Goal: Task Accomplishment & Management: Manage account settings

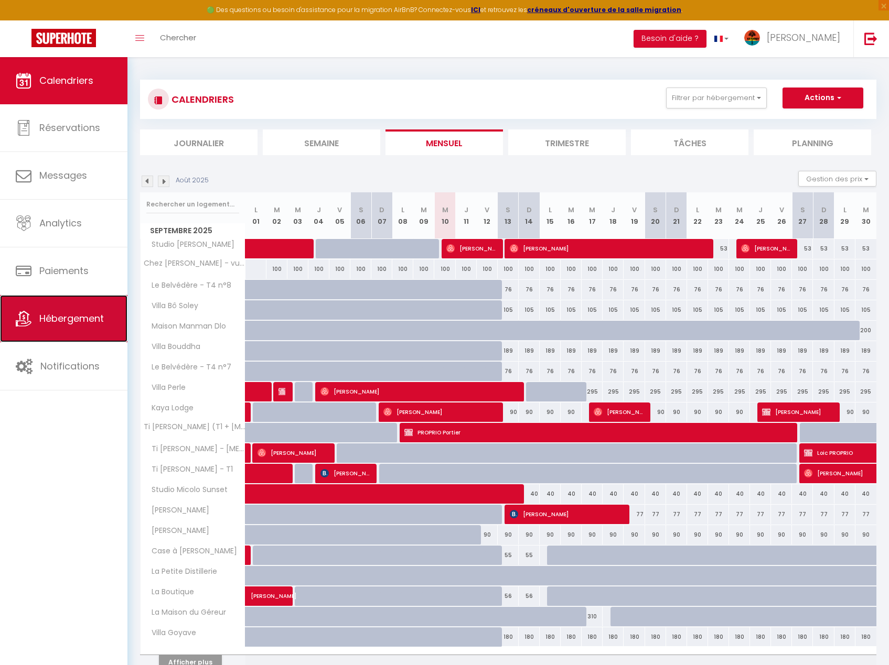
click at [103, 317] on span "Hébergement" at bounding box center [71, 318] width 64 height 13
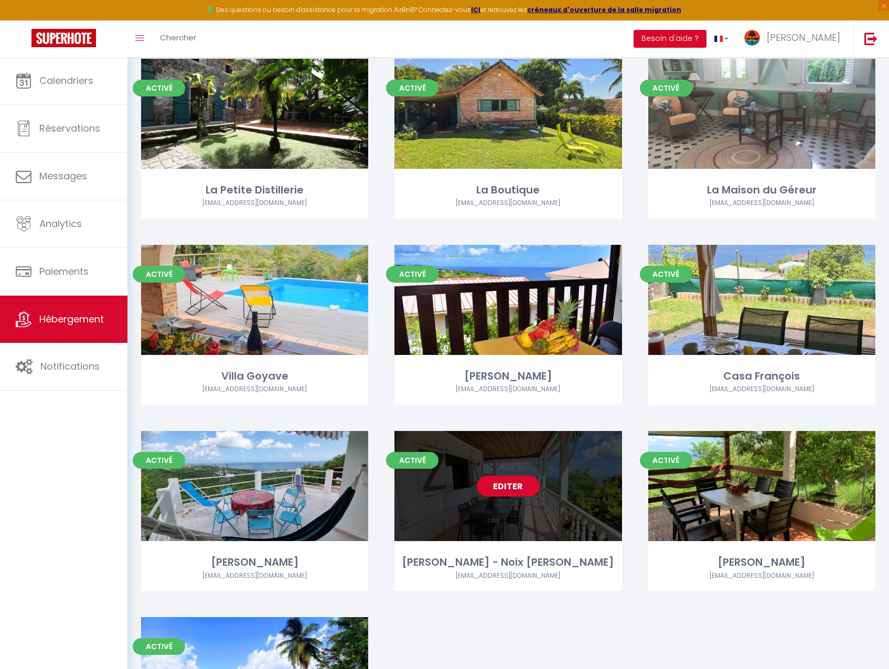
scroll to position [1154, 0]
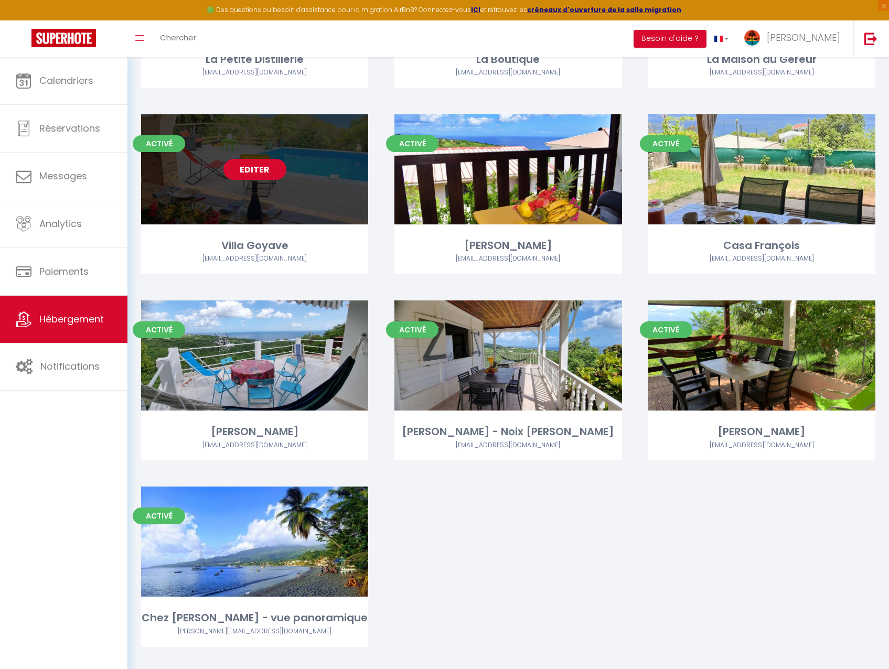
click at [251, 159] on link "Editer" at bounding box center [254, 169] width 63 height 21
click at [250, 159] on link "Editer" at bounding box center [254, 169] width 63 height 21
select select "3"
select select "2"
select select "1"
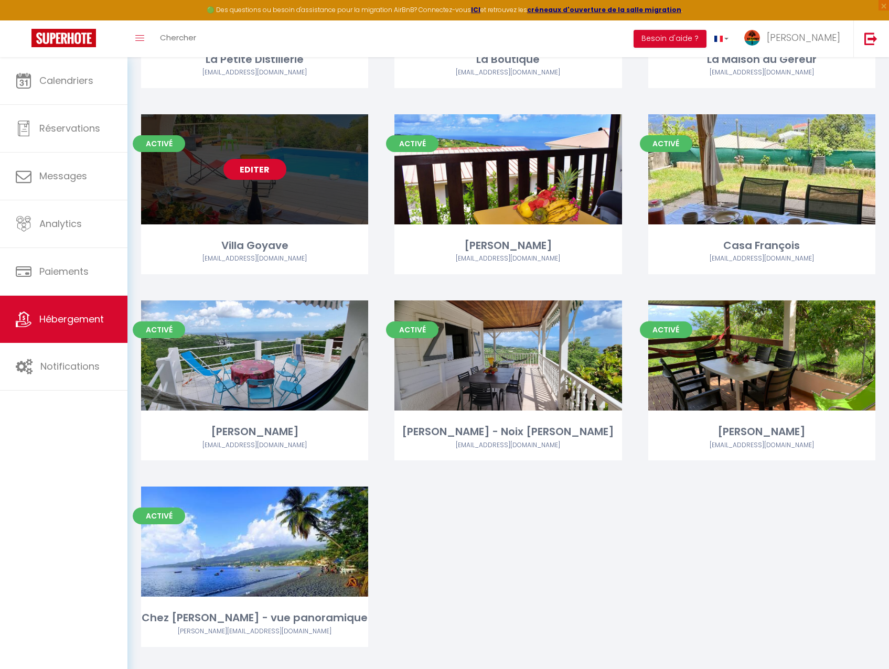
select select "1"
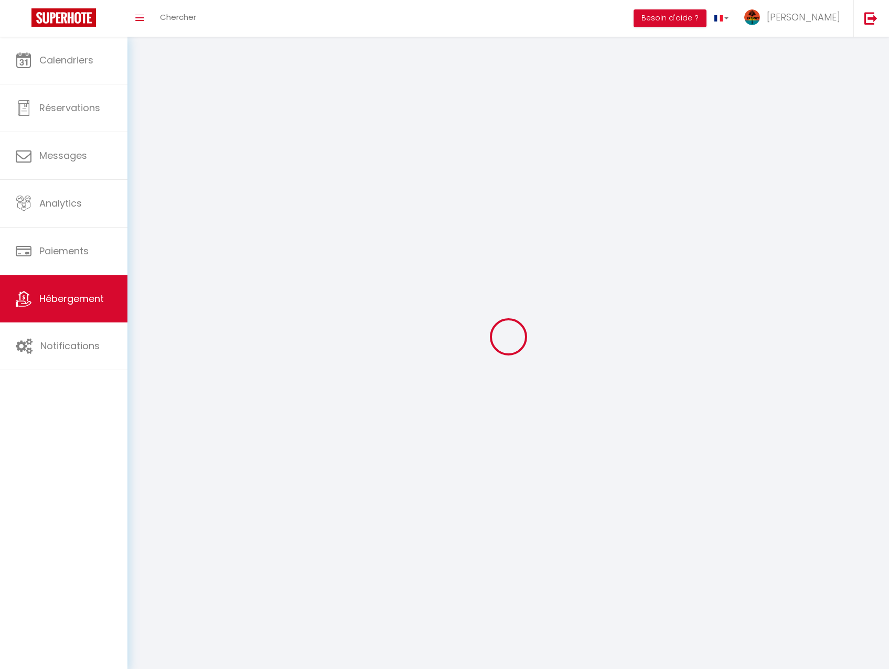
select select
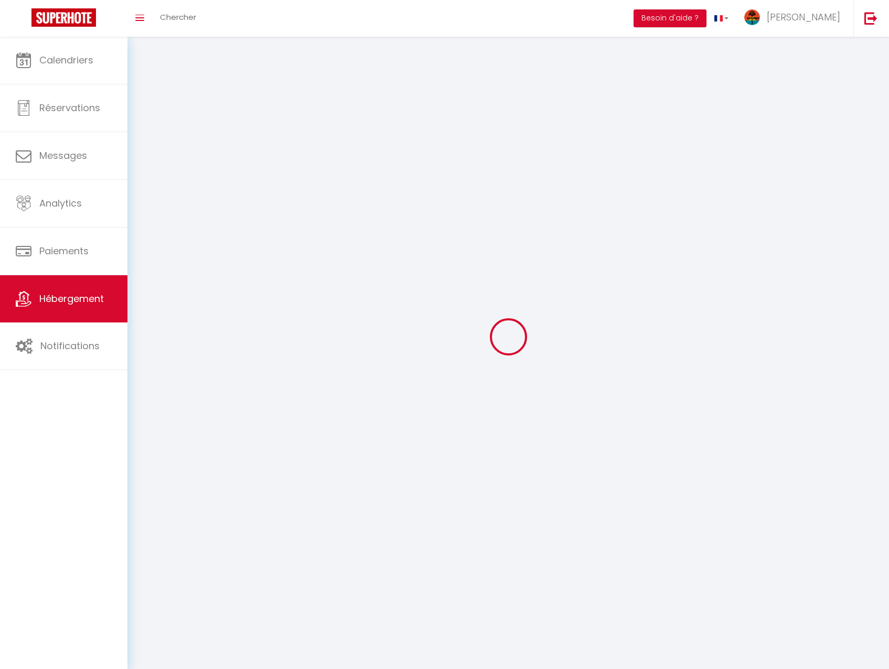
select select
checkbox input "false"
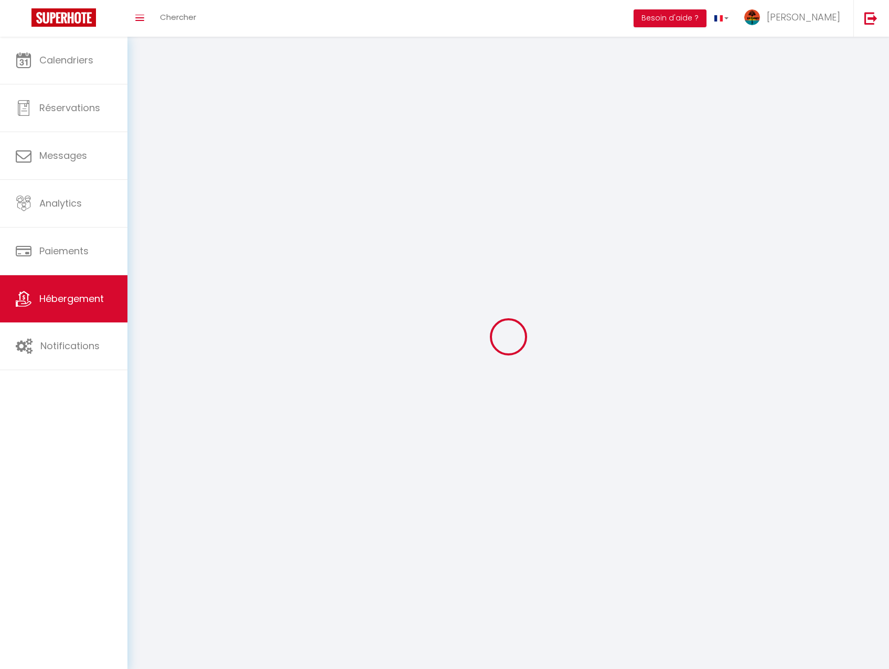
select select
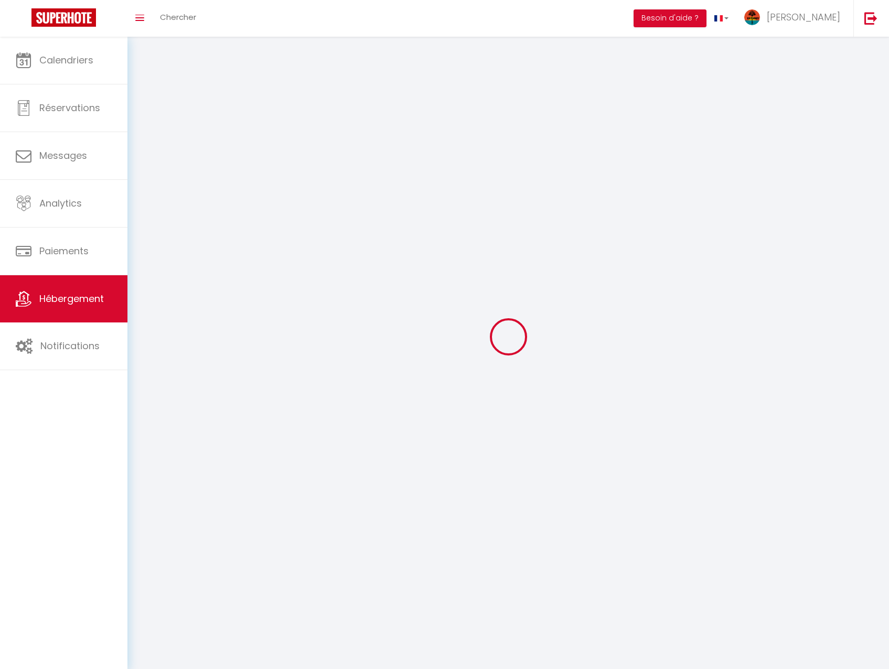
select select
checkbox input "false"
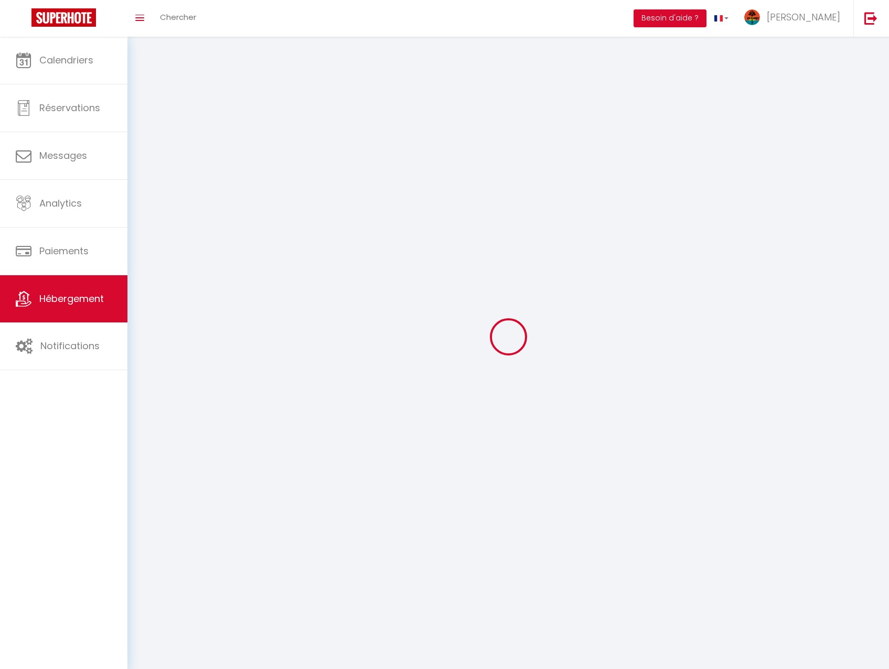
checkbox input "false"
select select
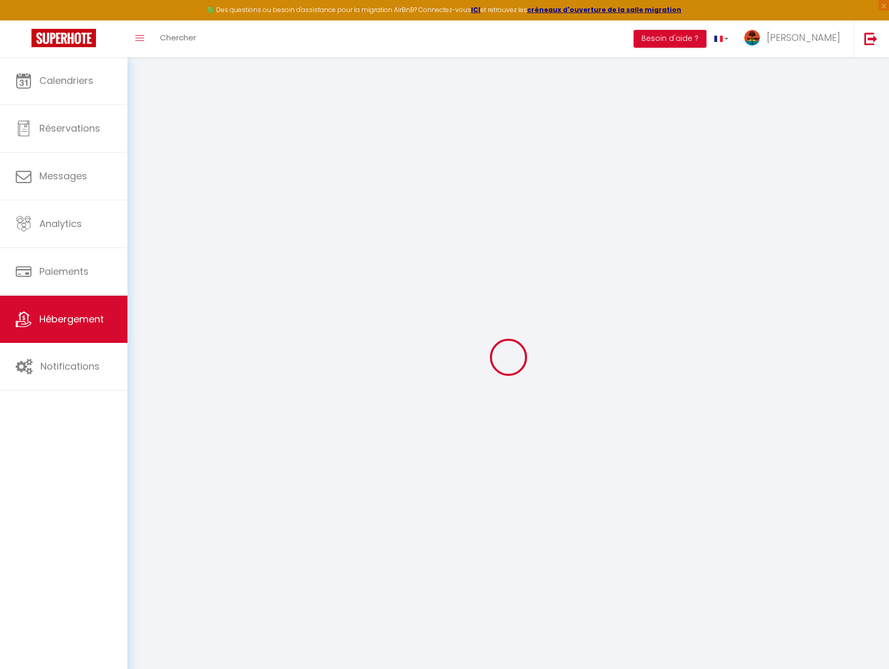
select select "+ 20 %"
select select "+ 34 %"
select select
checkbox input "false"
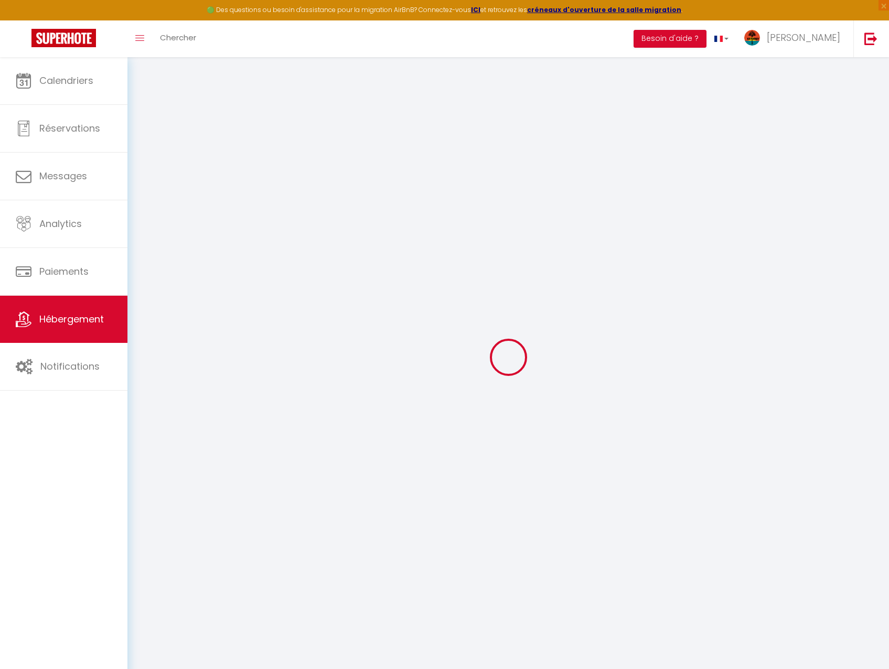
checkbox input "false"
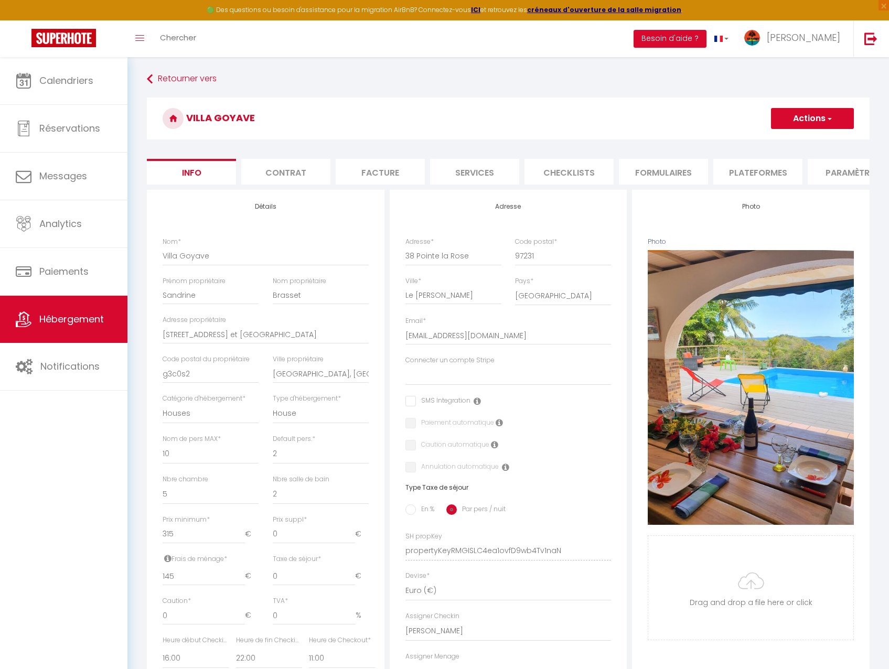
click at [665, 167] on li "Formulaires" at bounding box center [663, 172] width 89 height 26
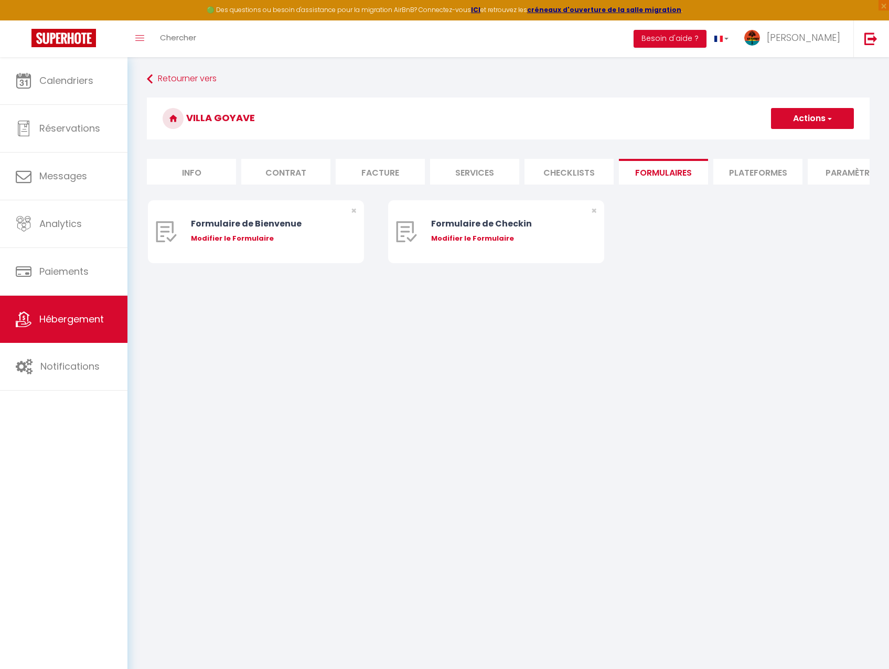
click at [759, 170] on li "Plateformes" at bounding box center [757, 172] width 89 height 26
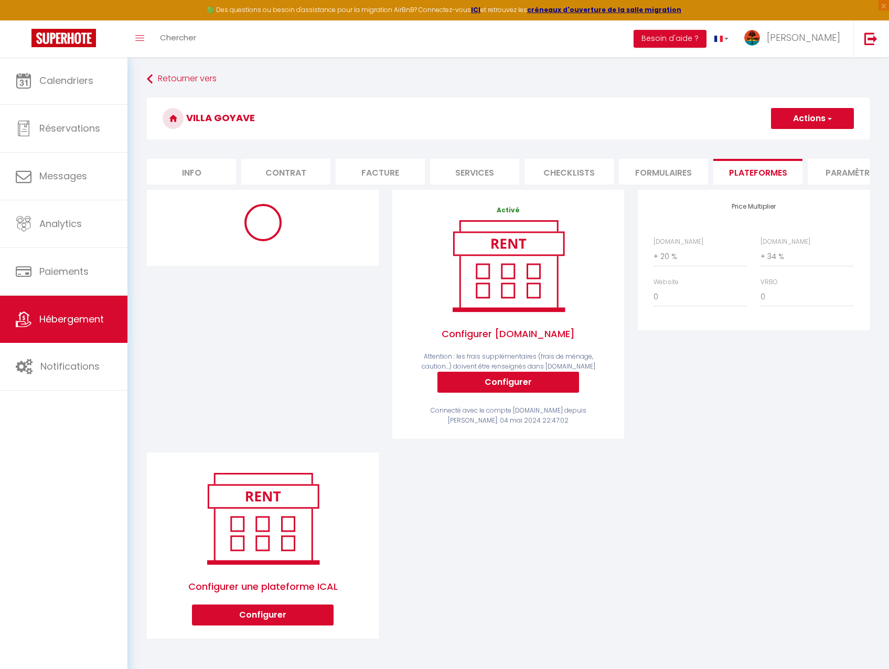
select select "365"
select select "EUR"
select select "13876-1105904847936043048"
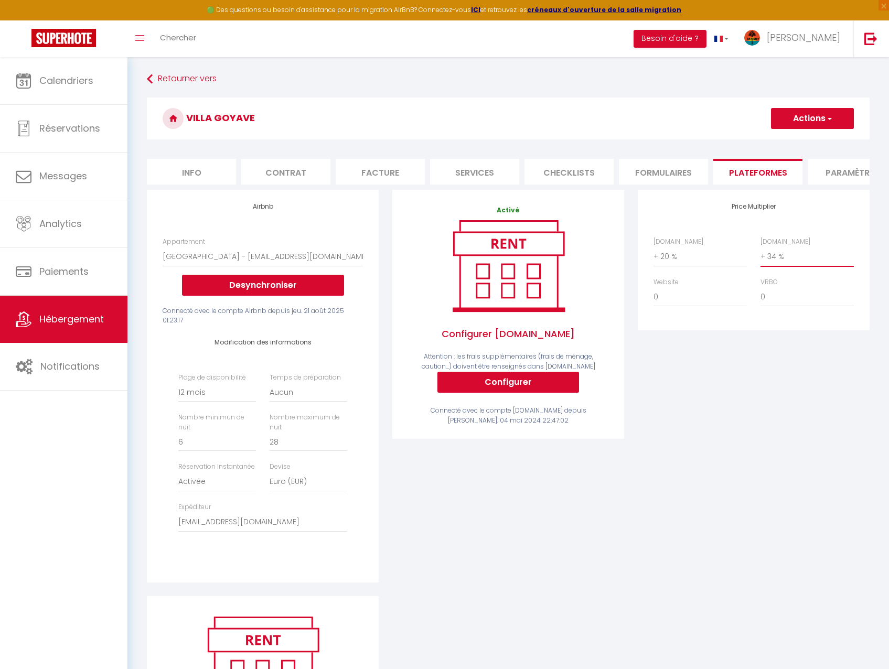
click at [823, 263] on select "0 + 1 % + 2 % + 3 % + 4 % + 5 % + 6 % + 7 % + 8 % + 9 %" at bounding box center [806, 256] width 93 height 20
click at [760, 254] on select "0 + 1 % + 2 % + 3 % + 4 % + 5 % + 6 % + 7 % + 8 % + 9 %" at bounding box center [806, 256] width 93 height 20
click at [804, 266] on select "0 + 1 % + 2 % + 3 % + 4 % + 5 % + 6 % + 7 % + 8 % + 9 %" at bounding box center [806, 256] width 93 height 20
click at [760, 254] on select "0 + 1 % + 2 % + 3 % + 4 % + 5 % + 6 % + 7 % + 8 % + 9 %" at bounding box center [806, 256] width 93 height 20
click at [776, 264] on select "0 + 1 % + 2 % + 3 % + 4 % + 5 % + 6 % + 7 % + 8 % + 9 %" at bounding box center [806, 256] width 93 height 20
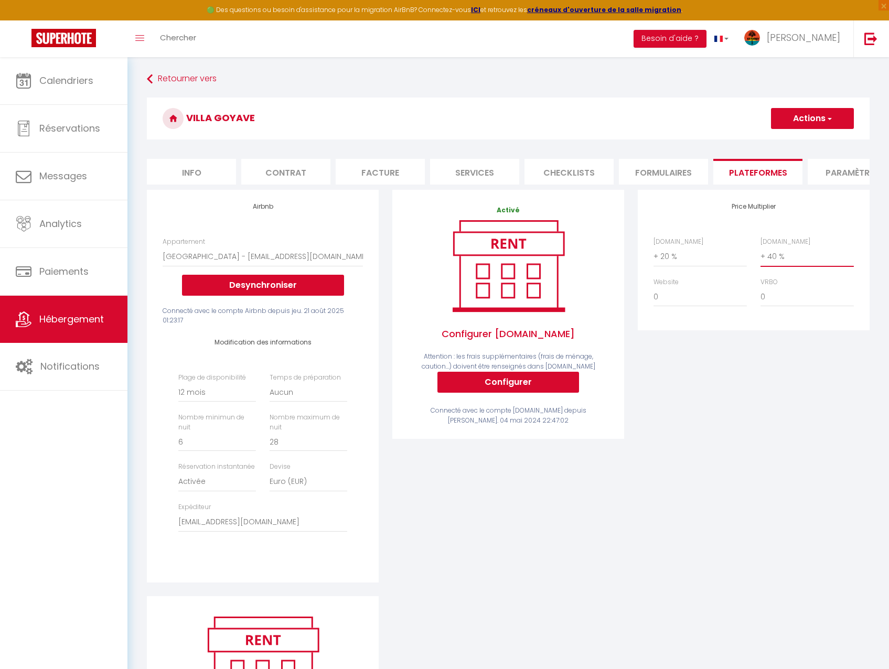
select select "+ 36 %"
click at [760, 254] on select "0 + 1 % + 2 % + 3 % + 4 % + 5 % + 6 % + 7 % + 8 % + 9 %" at bounding box center [806, 256] width 93 height 20
click at [778, 111] on button "Actions" at bounding box center [812, 118] width 83 height 21
click at [783, 139] on link "Enregistrer" at bounding box center [811, 142] width 83 height 14
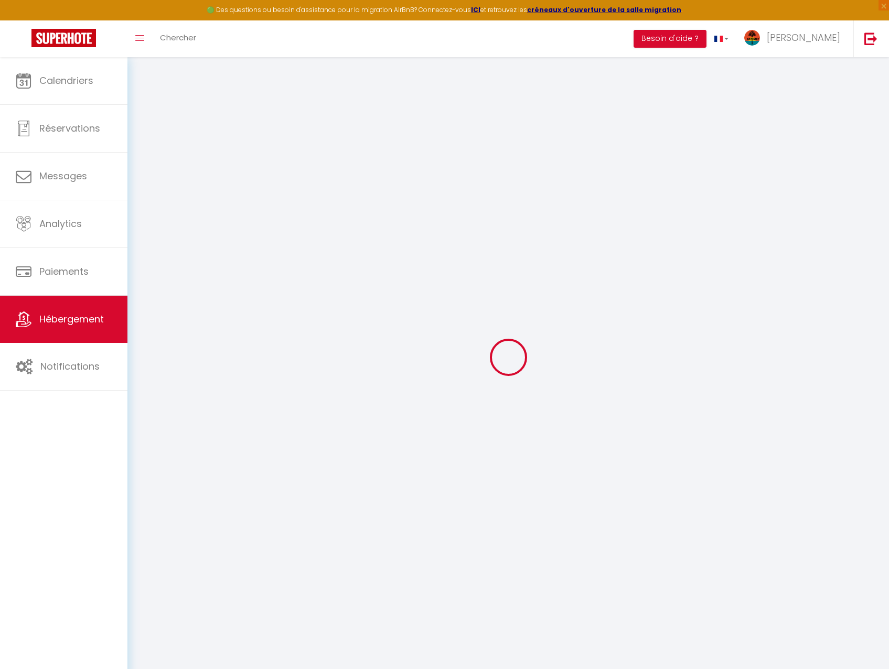
select select "365"
select select "EUR"
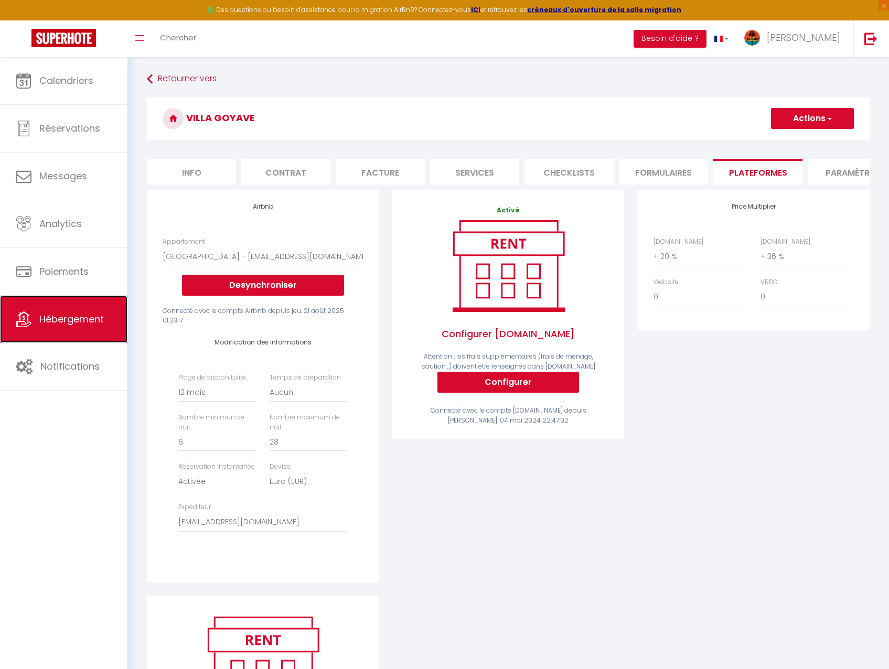
click at [96, 315] on span "Hébergement" at bounding box center [71, 318] width 64 height 13
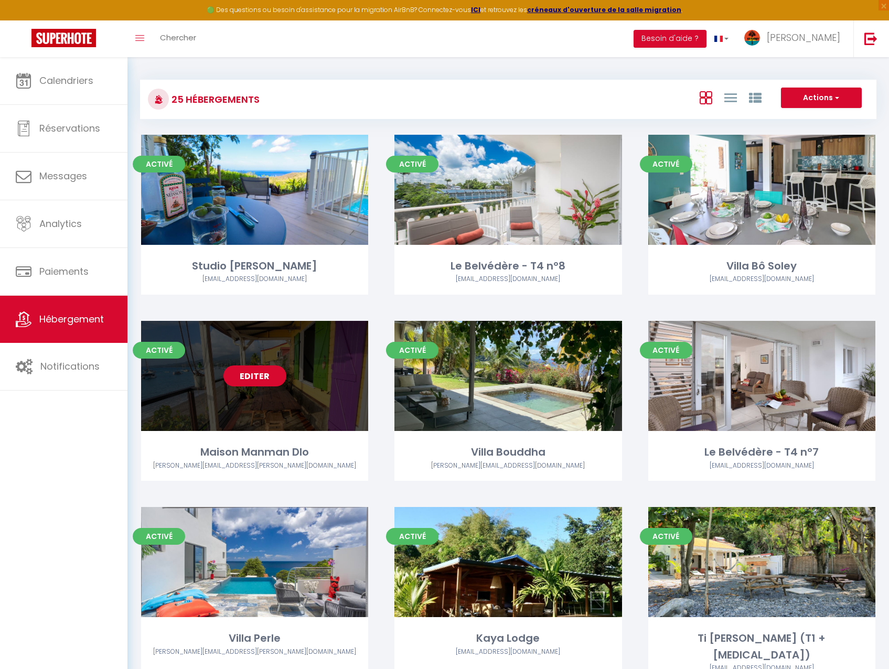
click at [272, 381] on link "Editer" at bounding box center [254, 375] width 63 height 21
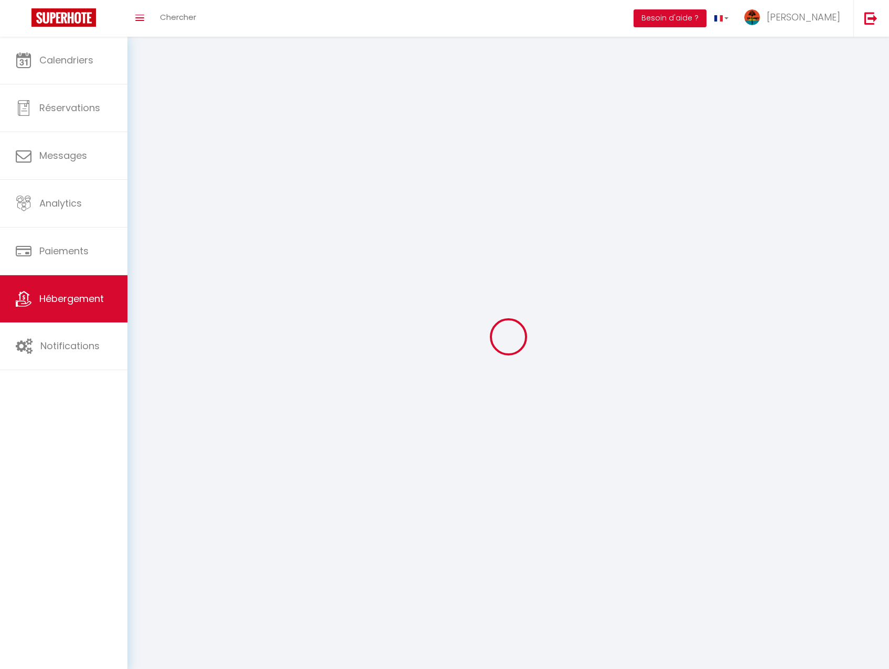
select select "1"
select select
select select "28"
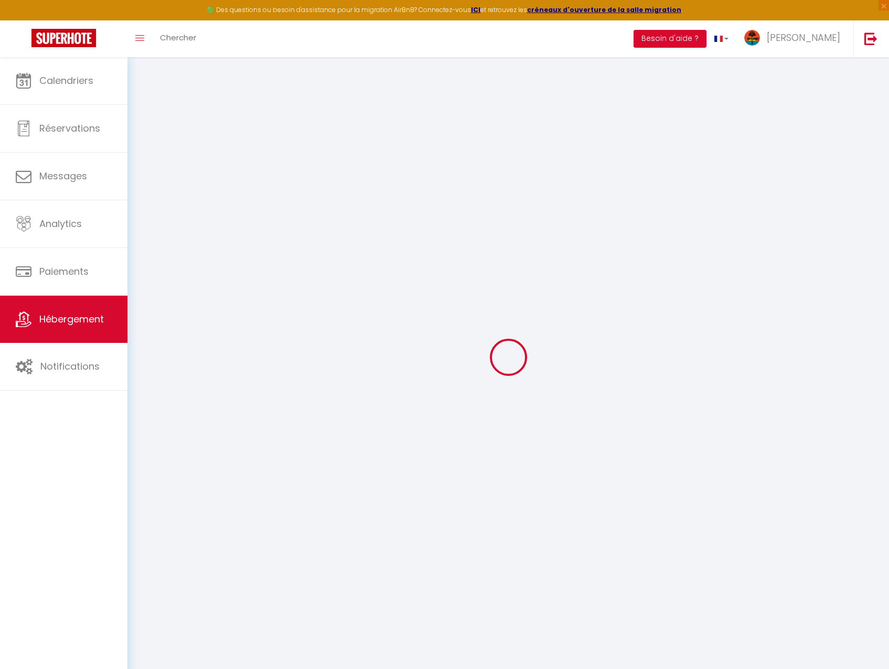
select select
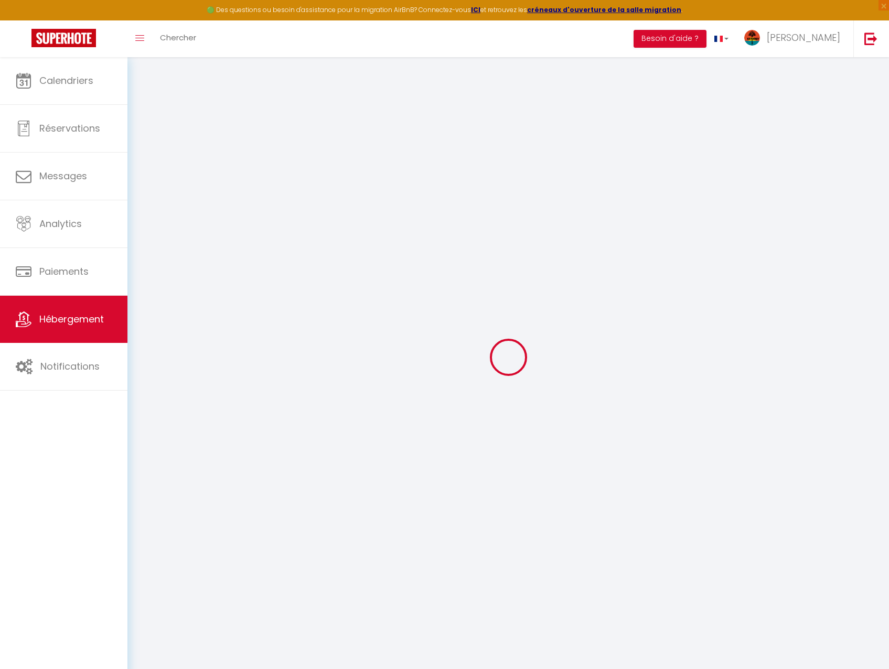
select select
checkbox input "false"
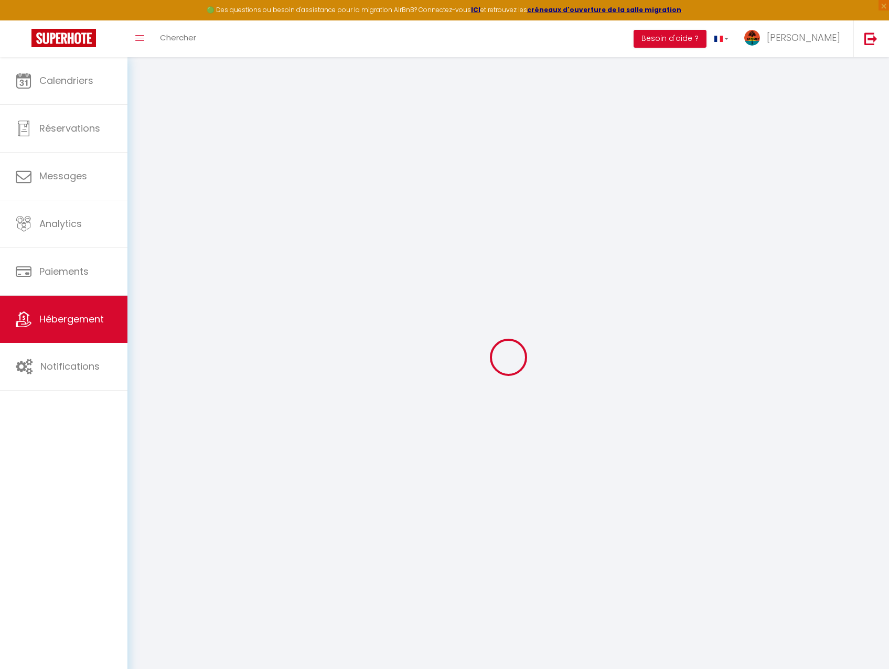
select select
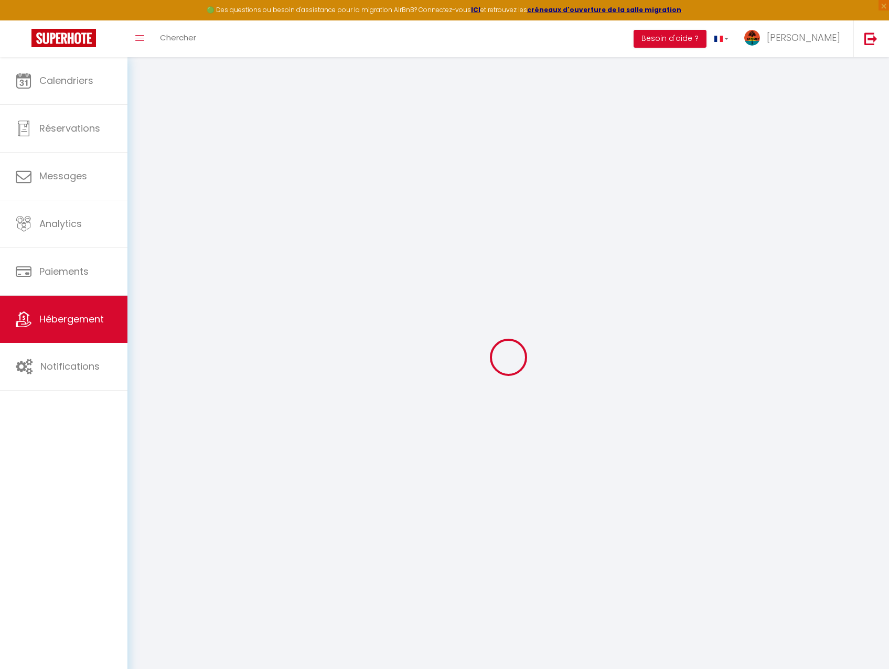
select select
checkbox input "false"
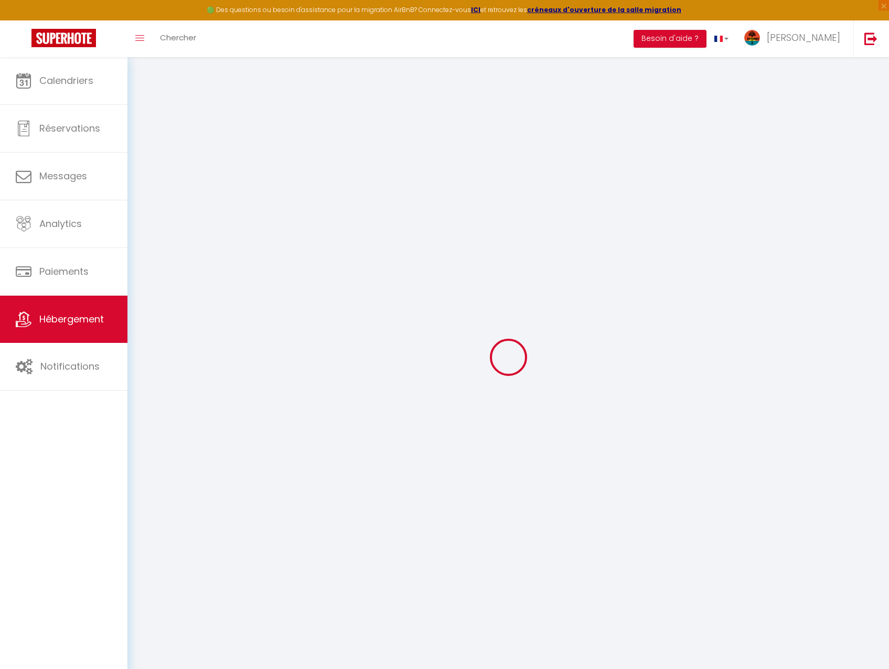
checkbox input "false"
select select
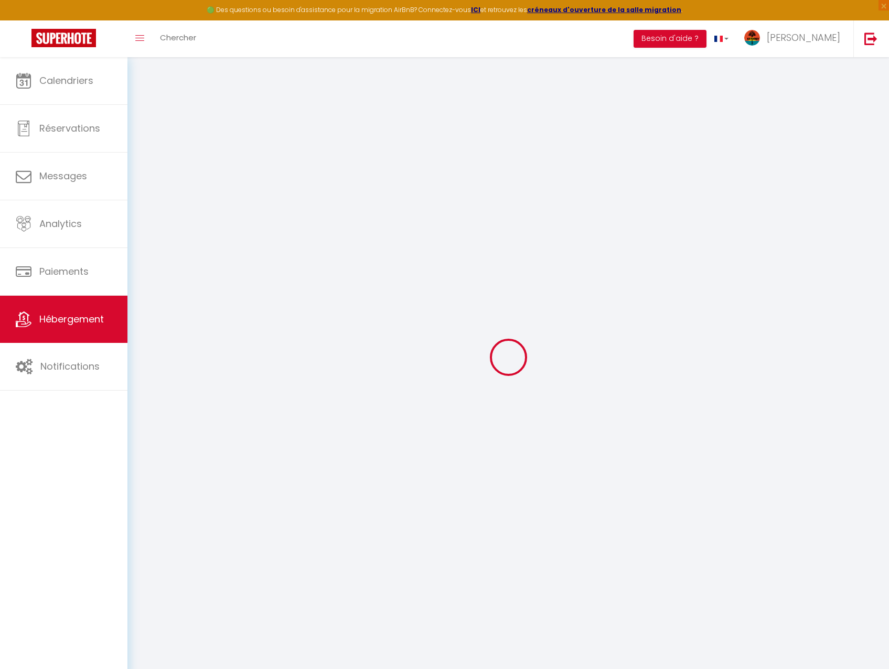
select select
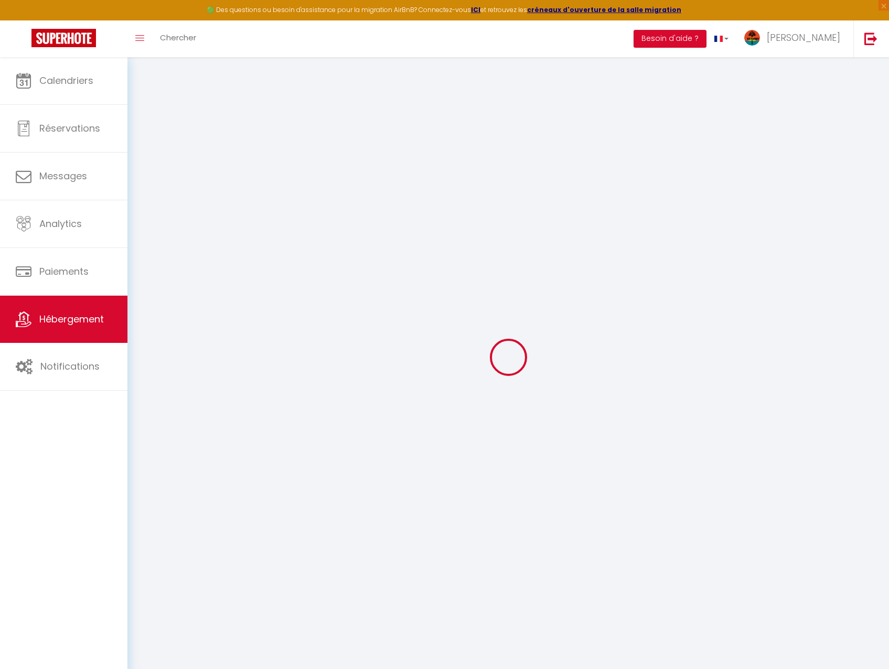
checkbox input "false"
select select
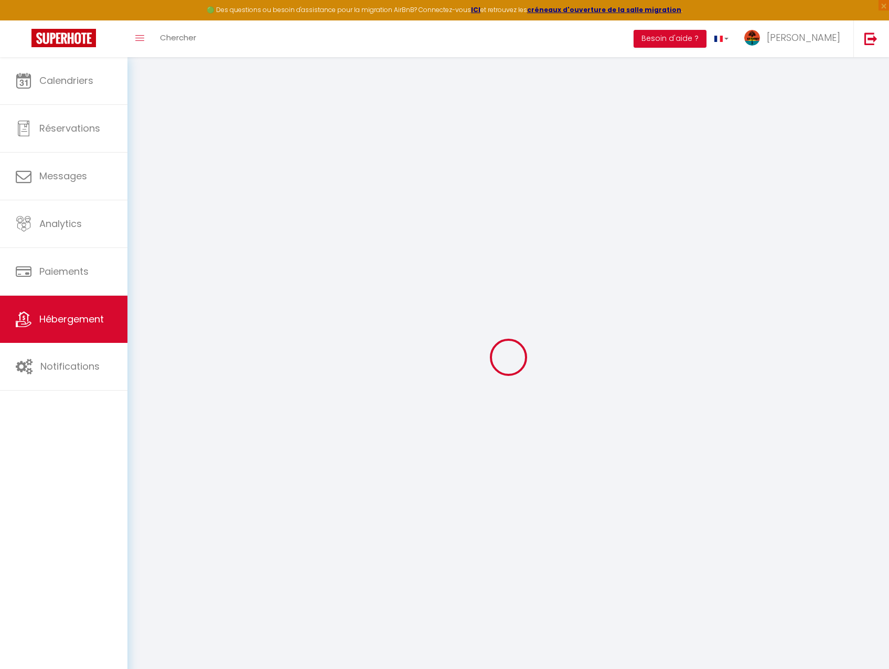
select select
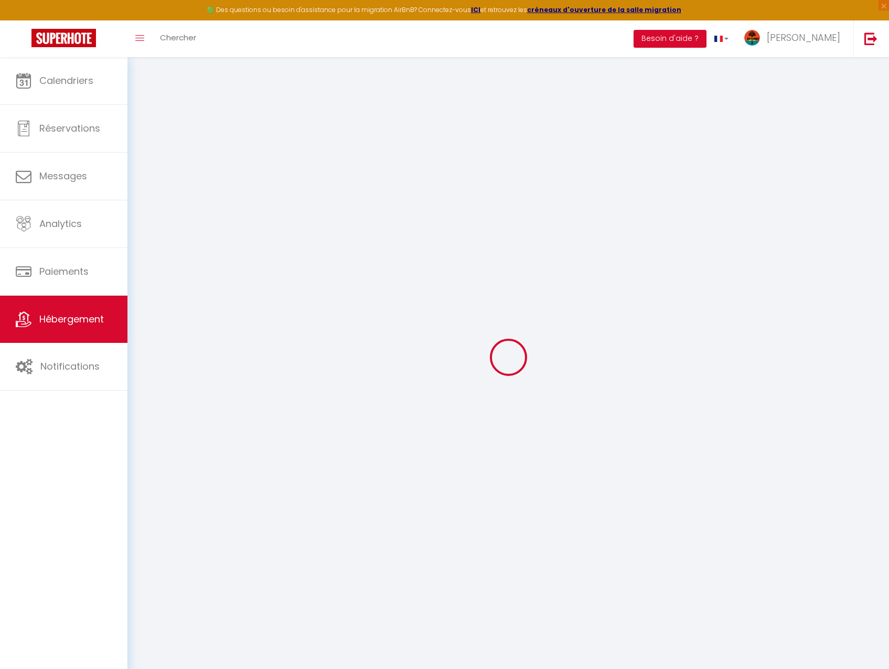
select select
checkbox input "false"
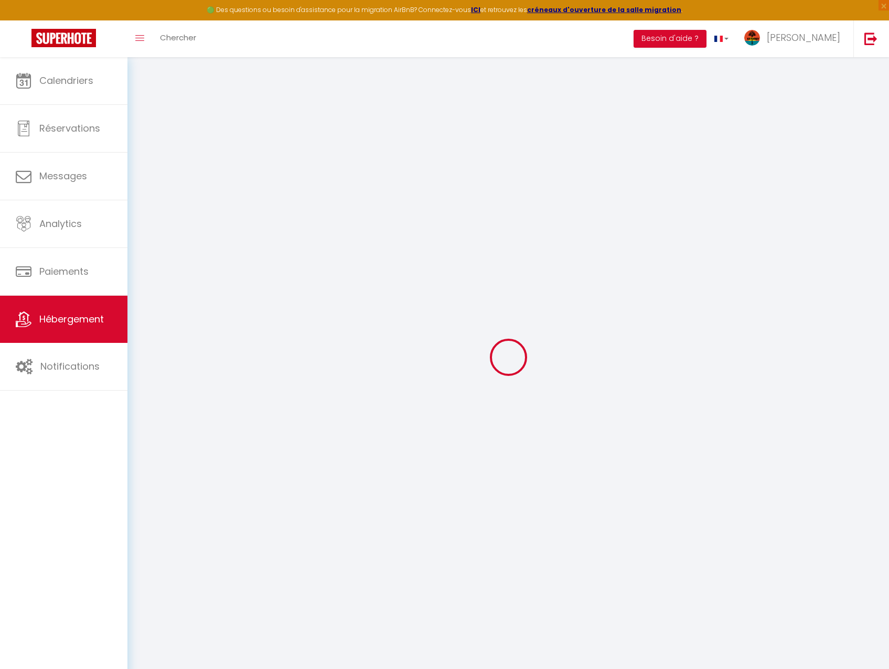
checkbox input "false"
select select
type input "Maison Manman Dlo"
type input "Micheline"
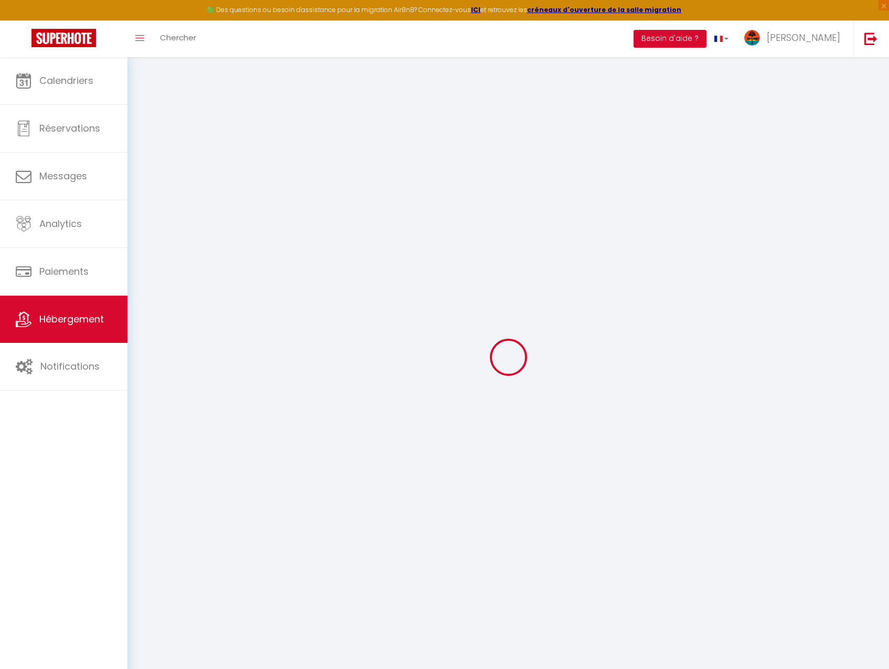
type input "Laguerre"
type input "1 lotissement La Norville Balata"
type input "97200"
type input "Fort-de-France"
select select "houses"
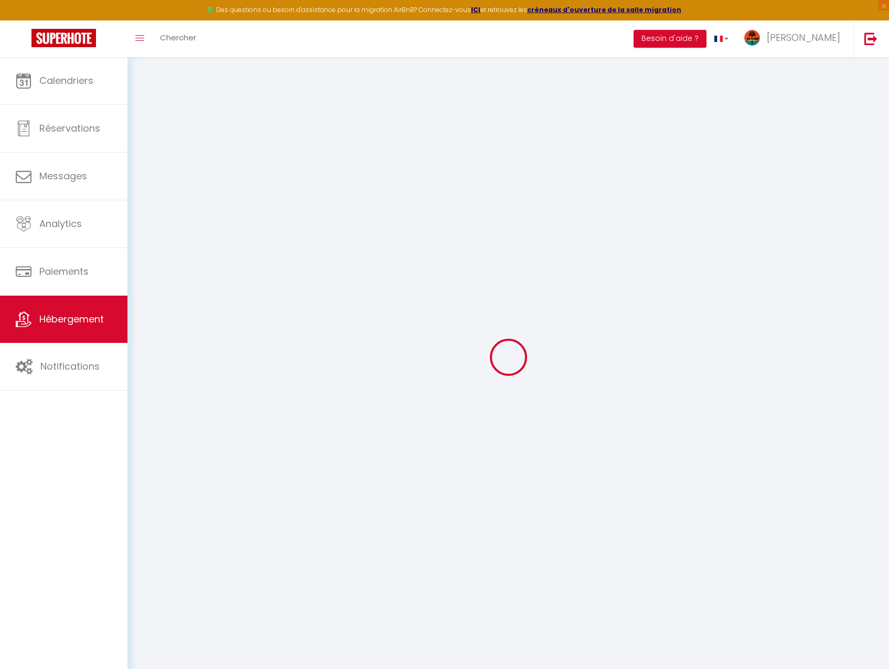
select select "8"
select select "4"
select select "3"
type input "260"
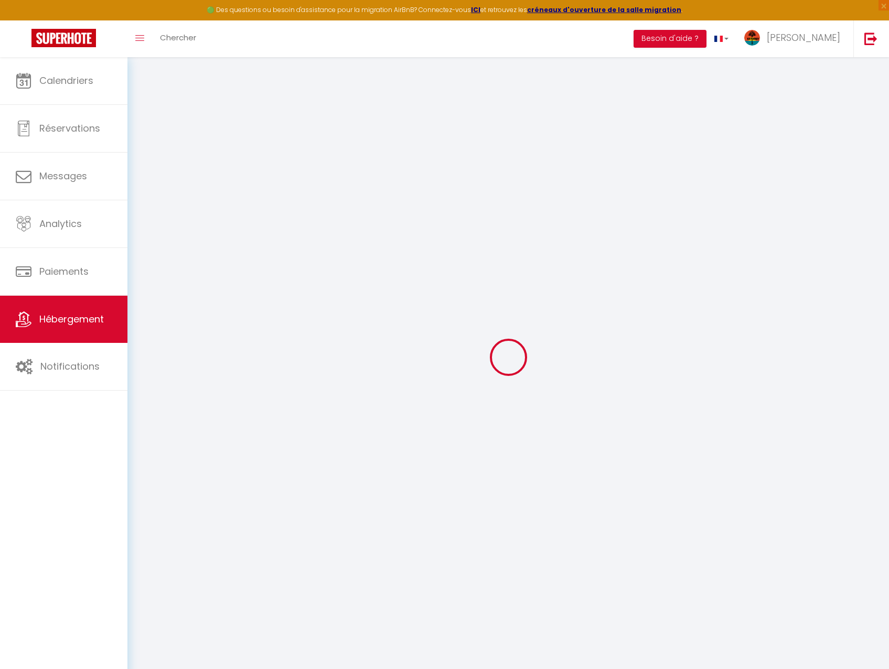
type input "195"
select select
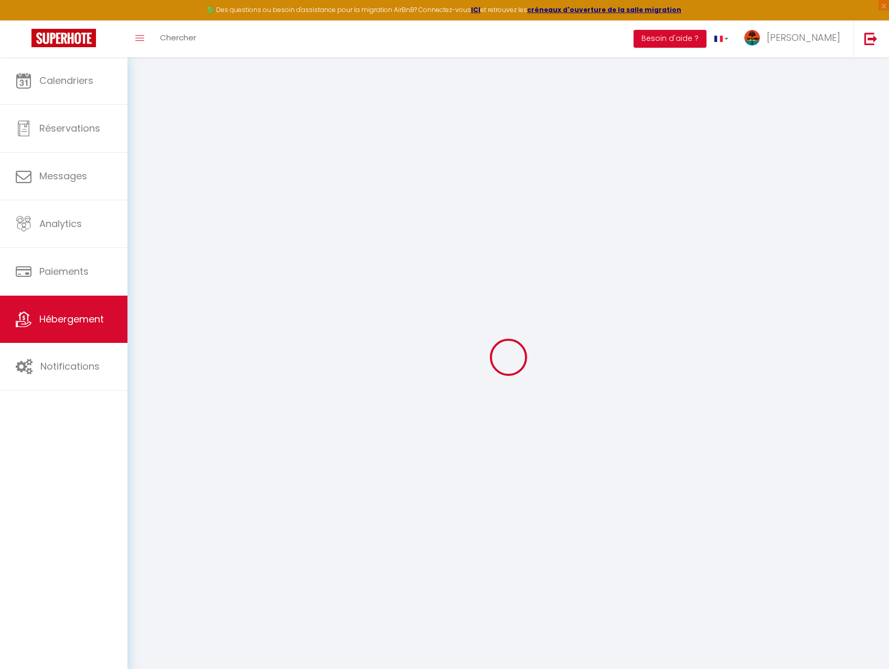
select select
type input "12 rue Gabriel Péri (N2), Le Mouillage"
type input "97250"
type input "Saint-Pierre"
select select "136"
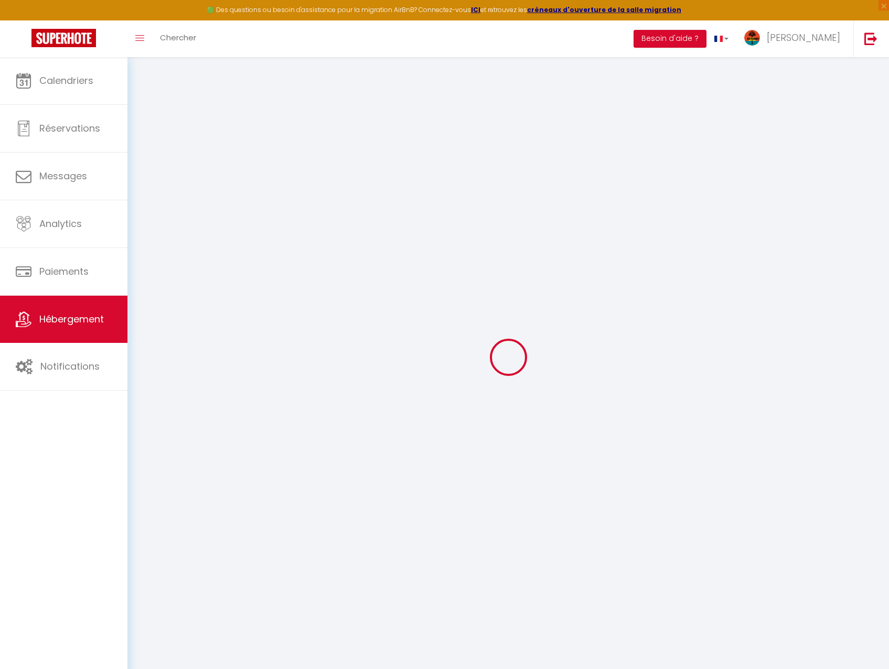
type input "[EMAIL_ADDRESS][DOMAIN_NAME]"
select select
checkbox input "false"
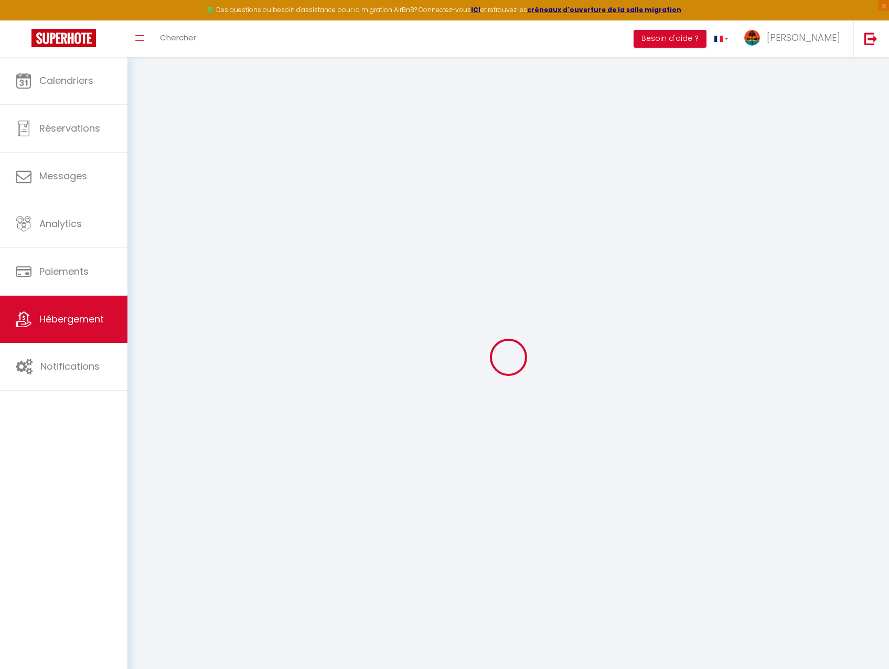
checkbox input "false"
type input "23"
type input "185"
type input "0"
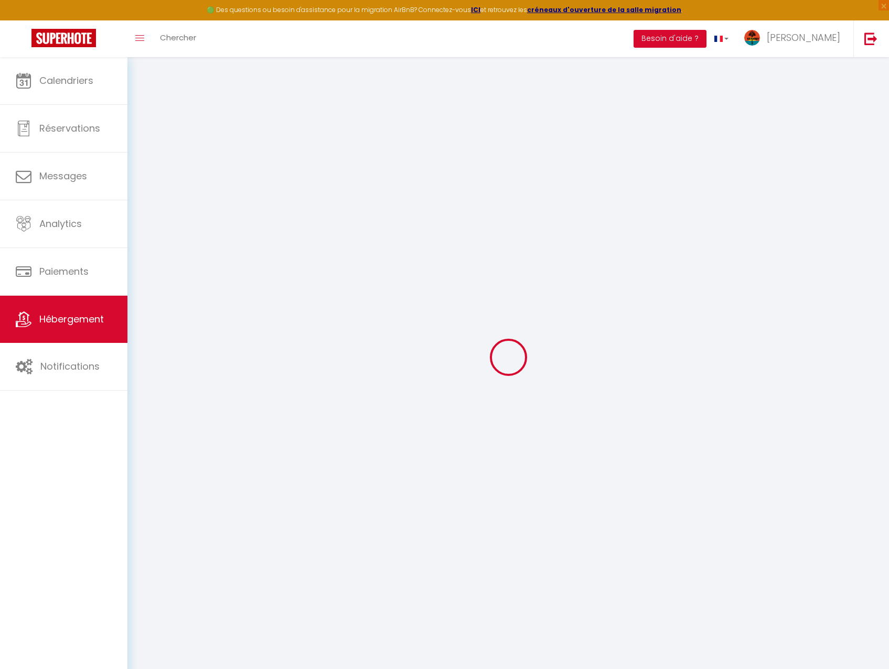
type input "0"
select select
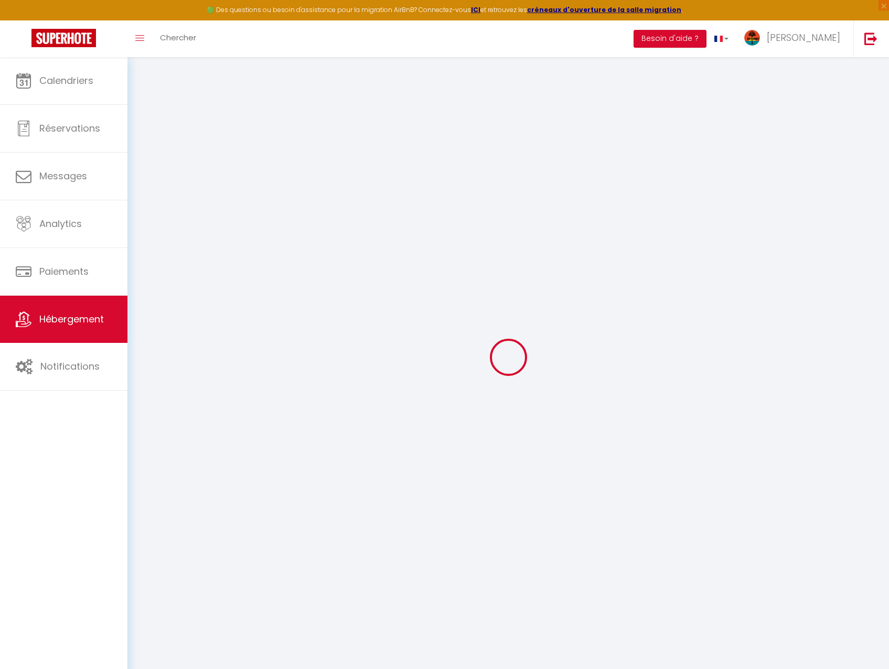
select select
checkbox input "false"
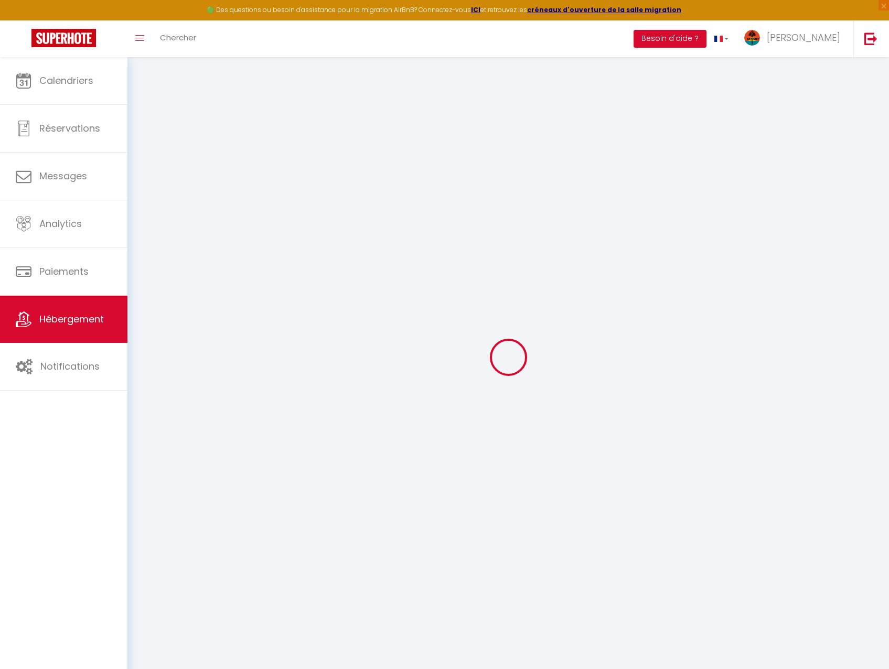
checkbox input "false"
select select
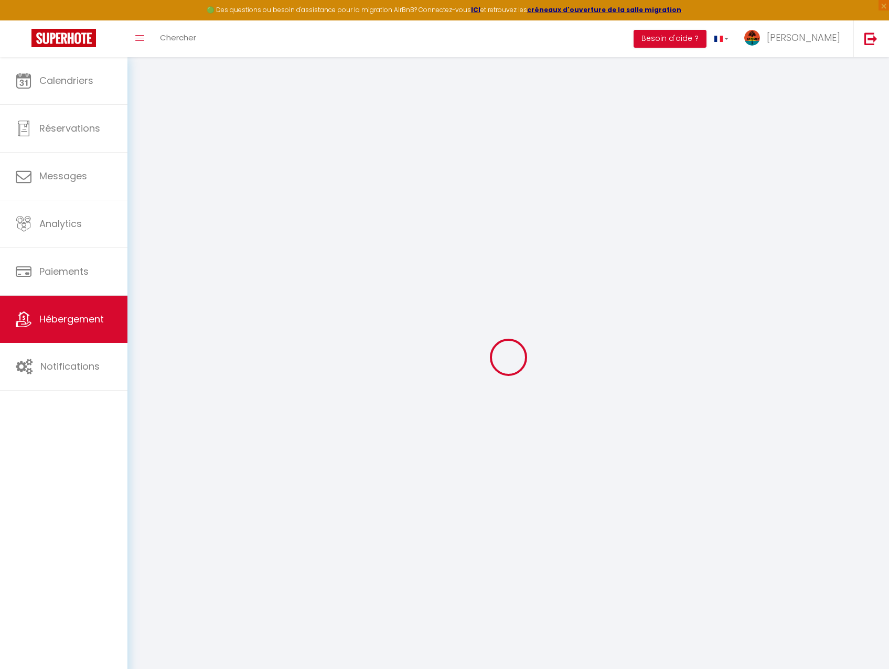
select select
checkbox input "false"
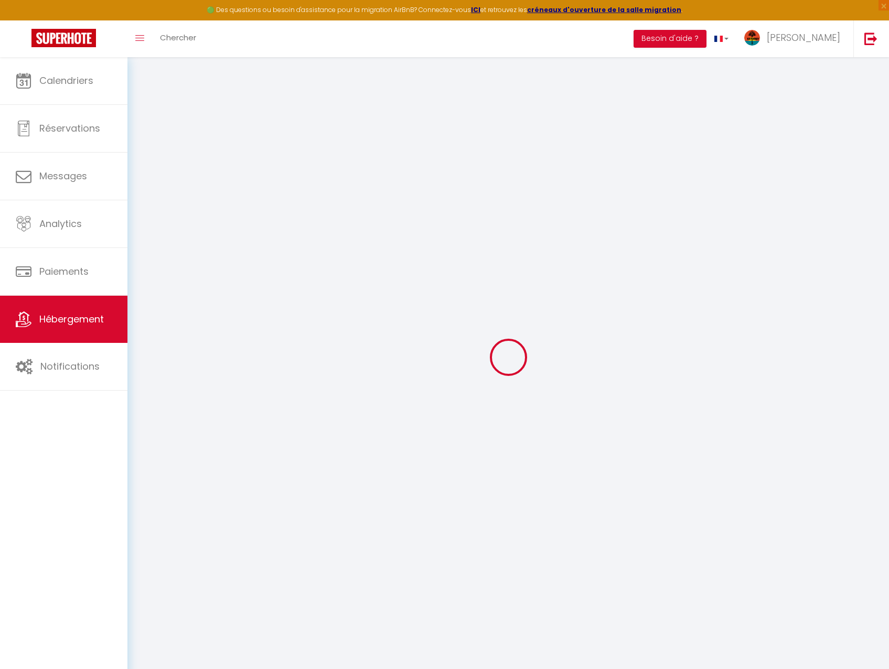
checkbox input "false"
select select "villa"
select select "38052"
select select "14406"
select select
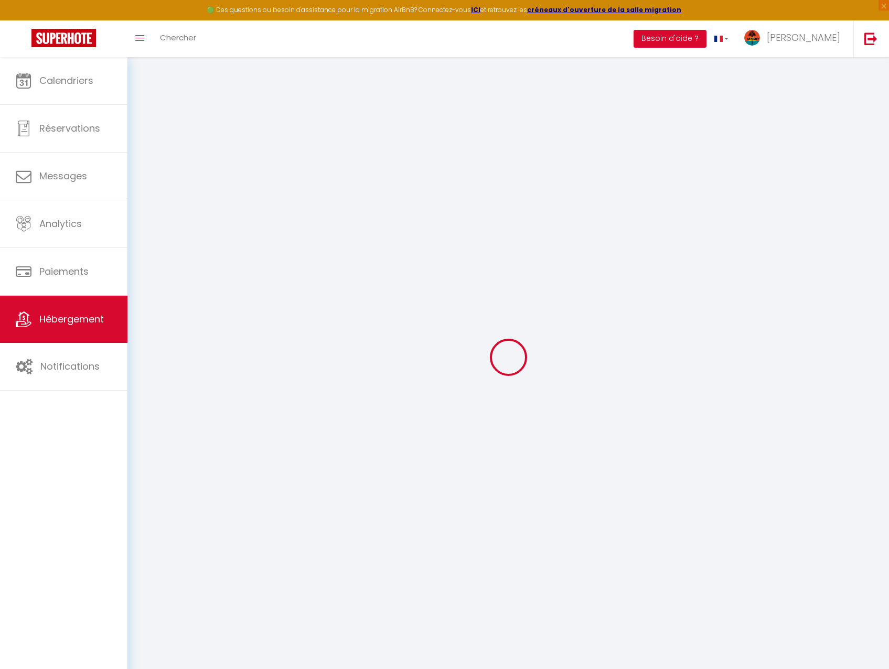
checkbox input "false"
select select "17:00"
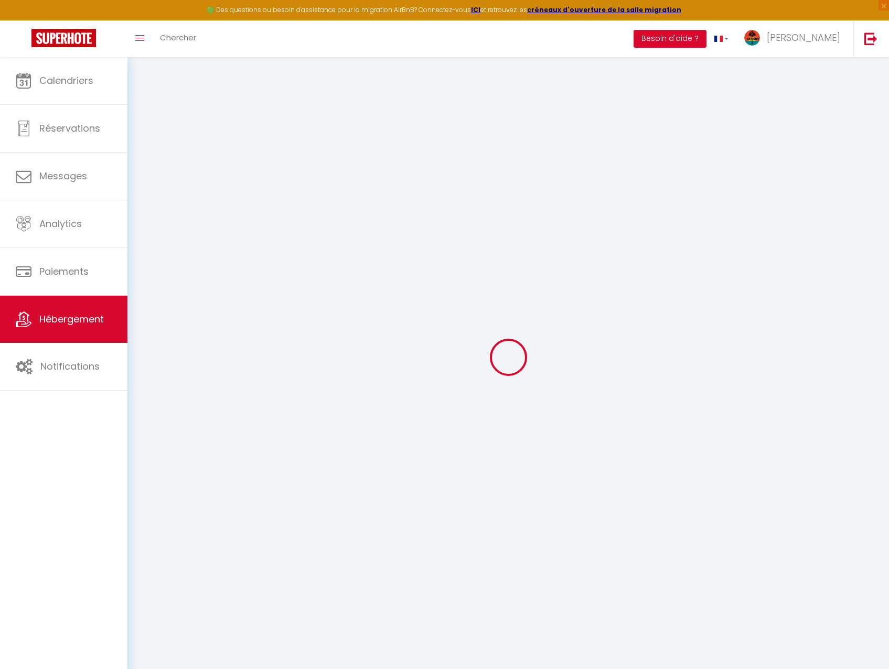
select select
select select "11:00"
select select "30"
select select "120"
select select
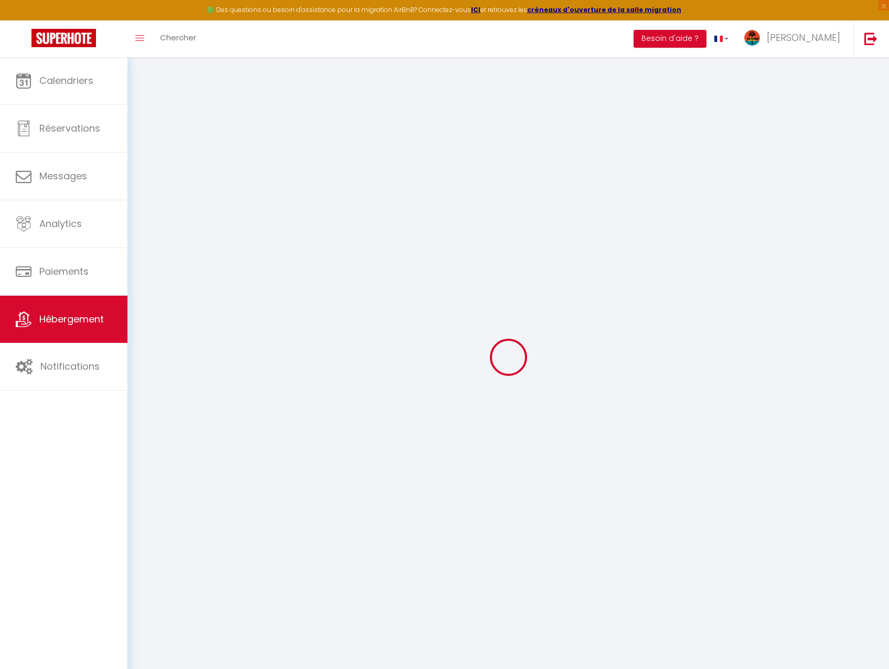
select select
checkbox input "false"
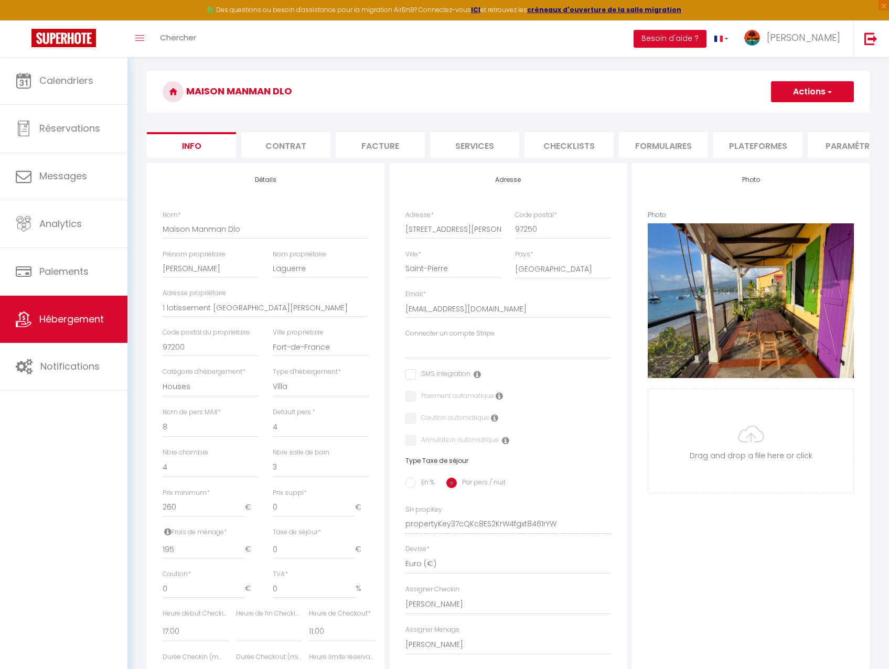
scroll to position [52, 0]
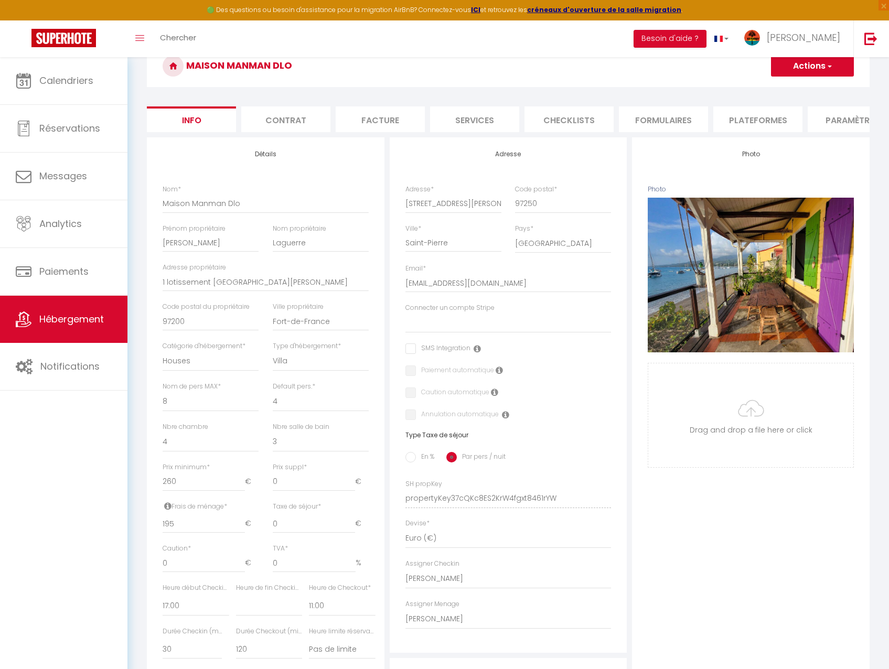
click at [409, 462] on input "En %" at bounding box center [410, 457] width 10 height 10
radio input "true"
select select
checkbox input "false"
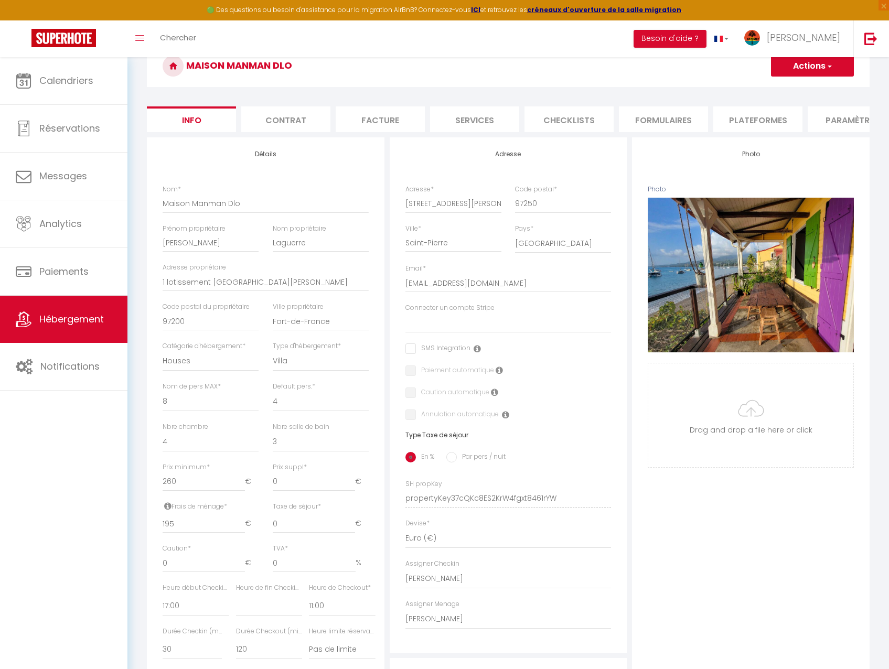
checkbox input "false"
click at [247, 533] on input "0" at bounding box center [265, 523] width 59 height 19
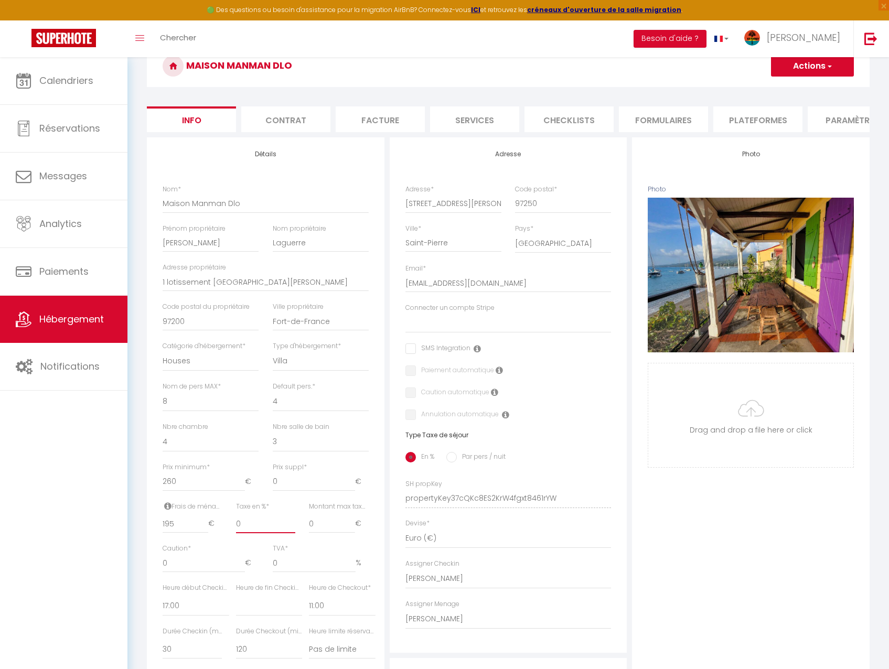
click at [247, 533] on input "0" at bounding box center [265, 523] width 59 height 19
type input "2"
select select
checkbox input "false"
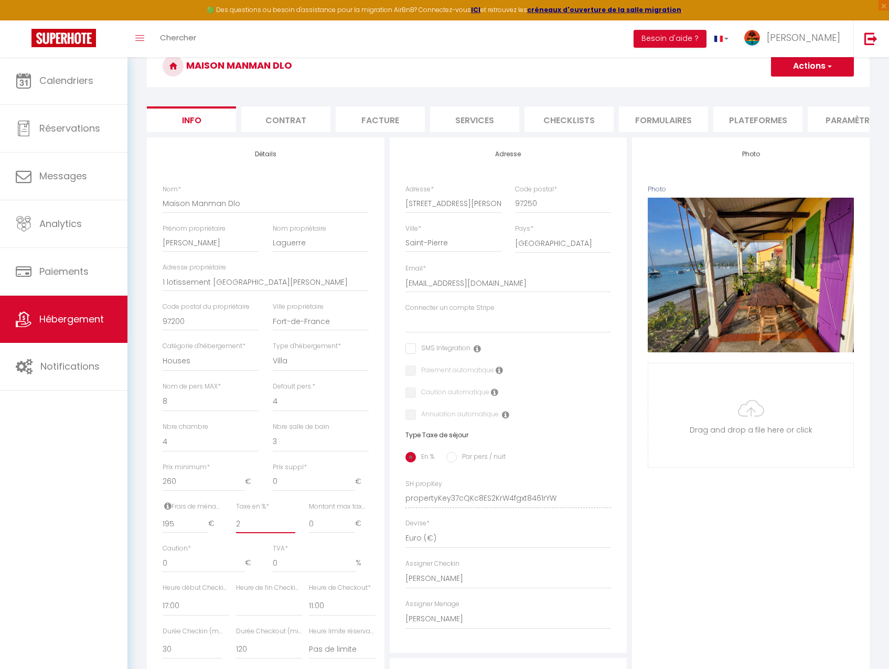
checkbox input "false"
select select
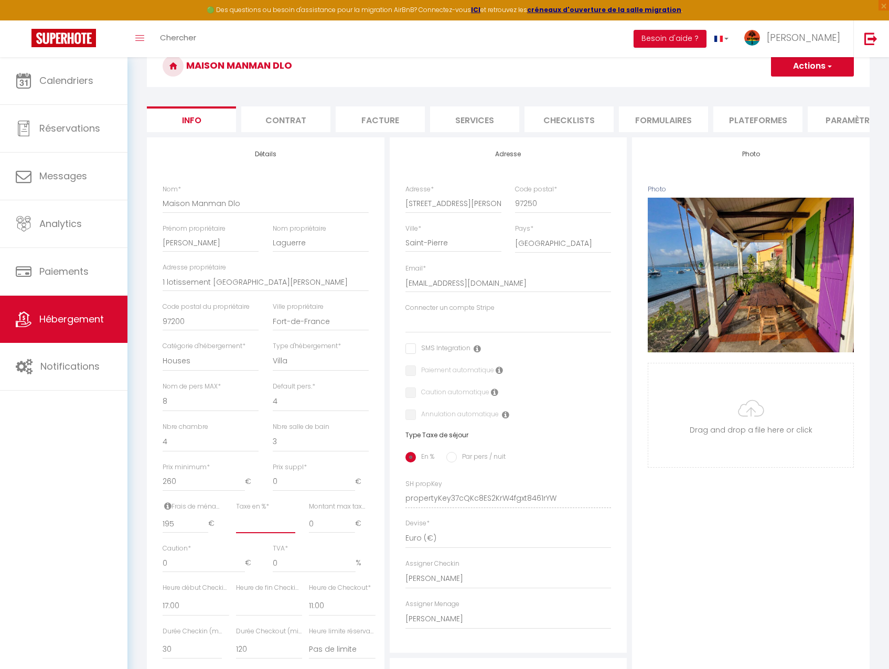
checkbox input "false"
select select
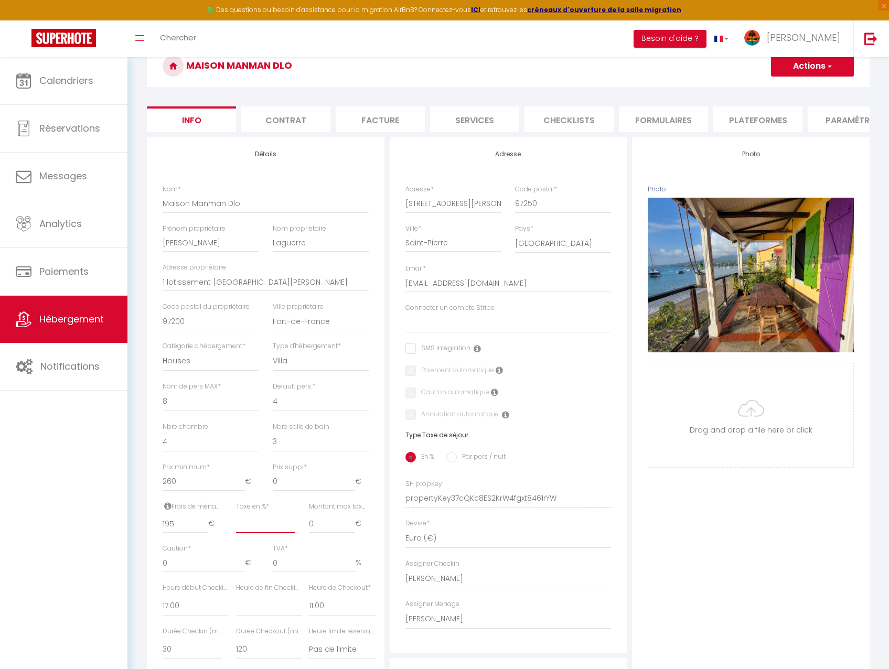
select select
checkbox input "false"
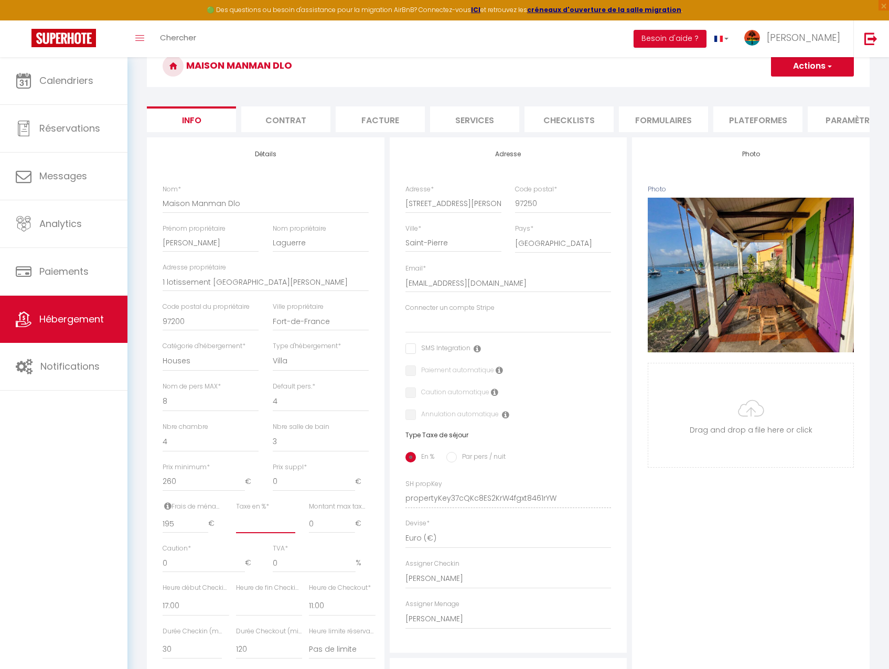
type input "2.5"
select select
checkbox input "false"
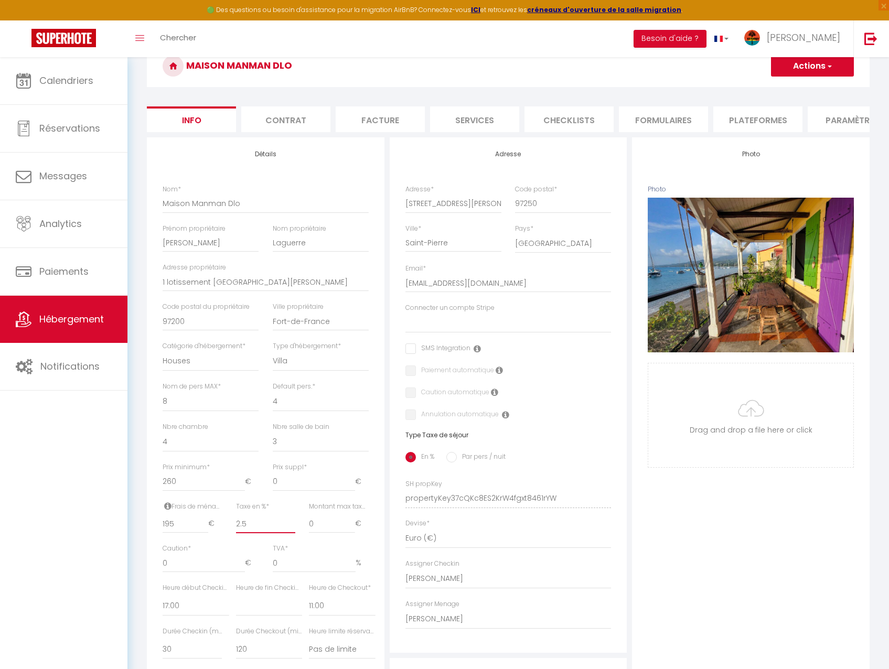
checkbox input "false"
type input "2.5"
drag, startPoint x: 316, startPoint y: 531, endPoint x: 296, endPoint y: 536, distance: 21.0
click at [296, 536] on div "Frais de ménage * 195 € Taxe de séjour * 0 € Taxe en % * 2.5 Montant max taxe s…" at bounding box center [266, 523] width 220 height 42
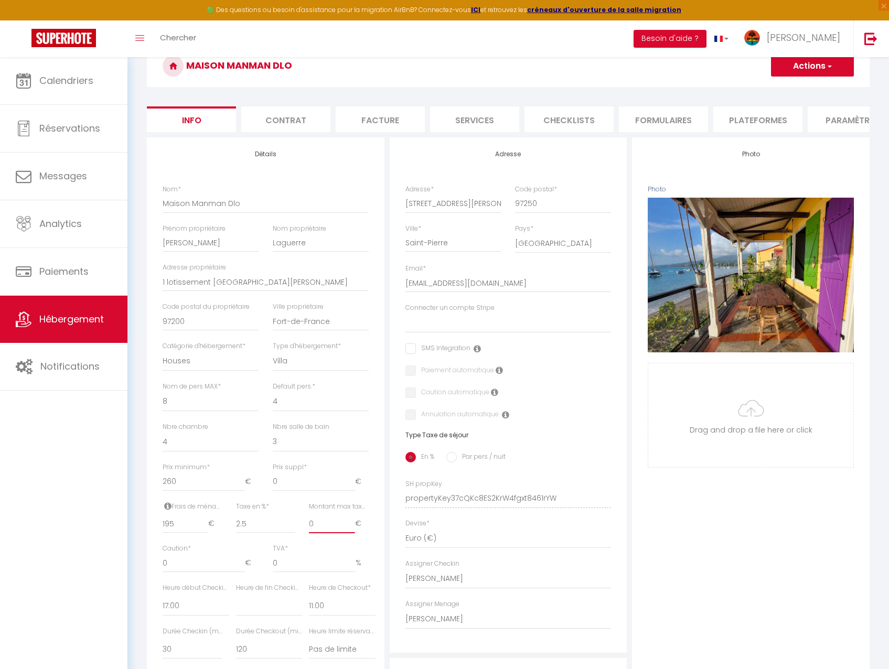
type input "2"
click at [797, 76] on button "Actions" at bounding box center [812, 66] width 83 height 21
click at [786, 89] on input "Enregistrer" at bounding box center [770, 89] width 39 height 10
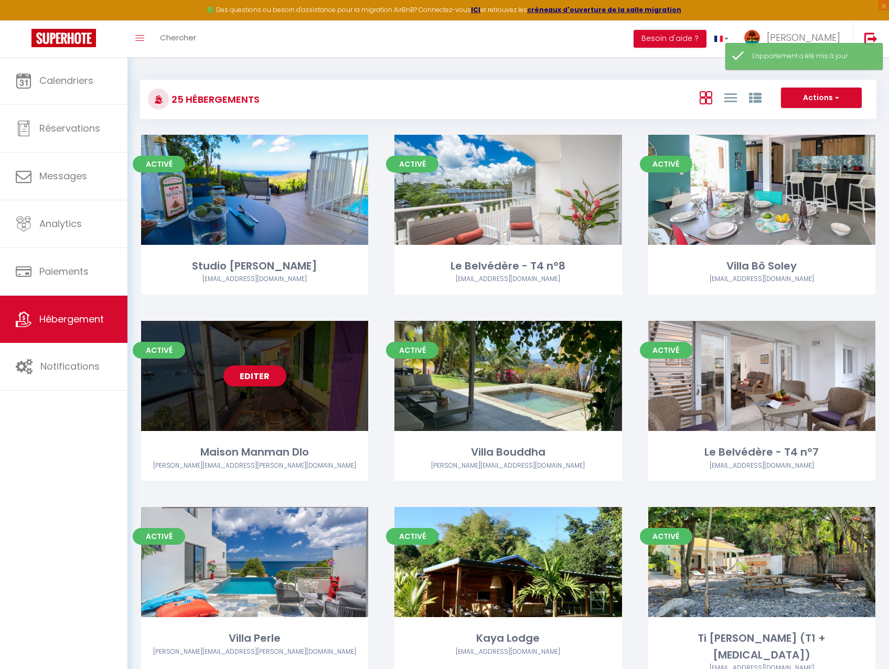
click at [261, 381] on link "Editer" at bounding box center [254, 375] width 63 height 21
click at [256, 381] on link "Editer" at bounding box center [254, 375] width 63 height 21
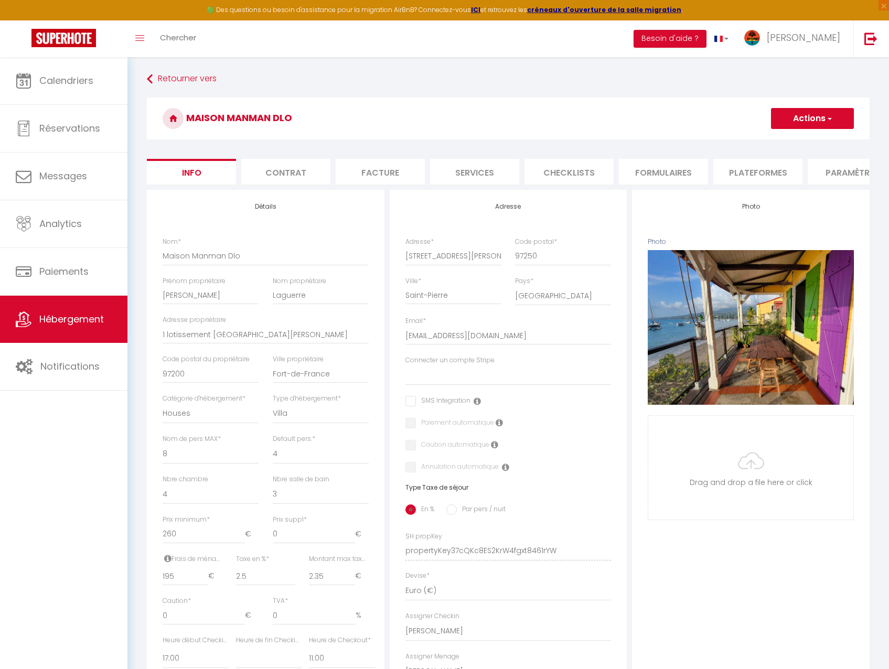
click at [753, 170] on li "Plateformes" at bounding box center [757, 172] width 89 height 26
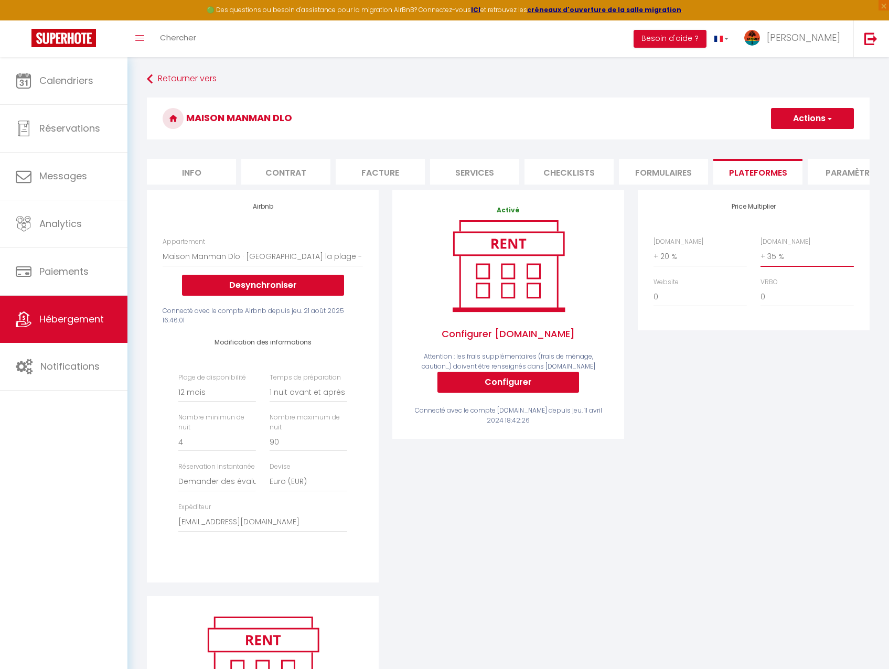
click at [824, 266] on select "0 + 1 % + 2 % + 3 % + 4 % + 5 % + 6 % + 7 % + 8 % + 9 %" at bounding box center [806, 256] width 93 height 20
click at [760, 254] on select "0 + 1 % + 2 % + 3 % + 4 % + 5 % + 6 % + 7 % + 8 % + 9 %" at bounding box center [806, 256] width 93 height 20
click at [706, 301] on select "0 + 1 % + 2 % + 3 % + 4 % + 5 % + 6 % + 7 % + 8 % + 9 %" at bounding box center [699, 297] width 93 height 20
click at [653, 295] on select "0 + 1 % + 2 % + 3 % + 4 % + 5 % + 6 % + 7 % + 8 % + 9 %" at bounding box center [699, 297] width 93 height 20
click at [803, 124] on button "Actions" at bounding box center [812, 118] width 83 height 21
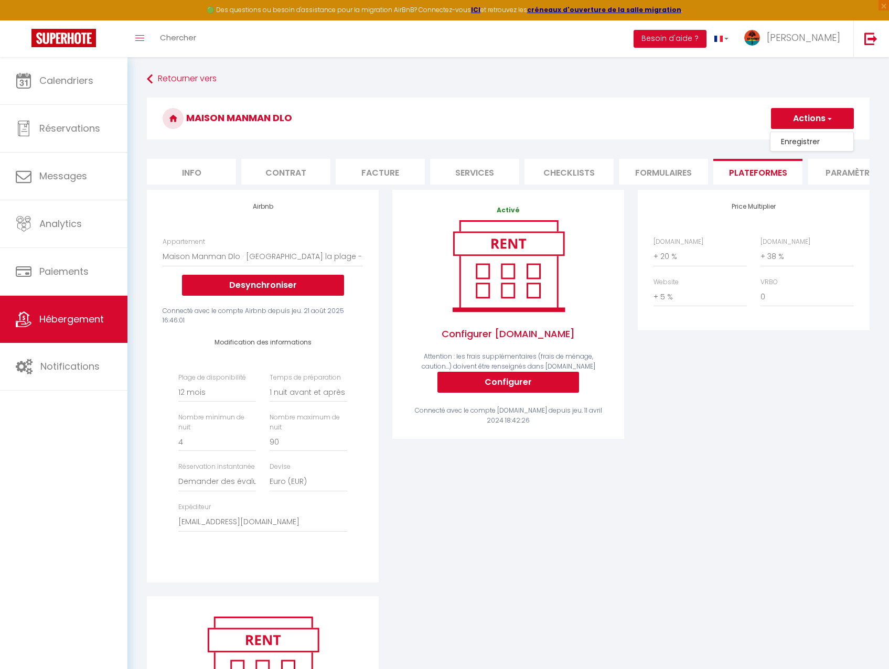
click at [800, 142] on link "Enregistrer" at bounding box center [811, 142] width 83 height 14
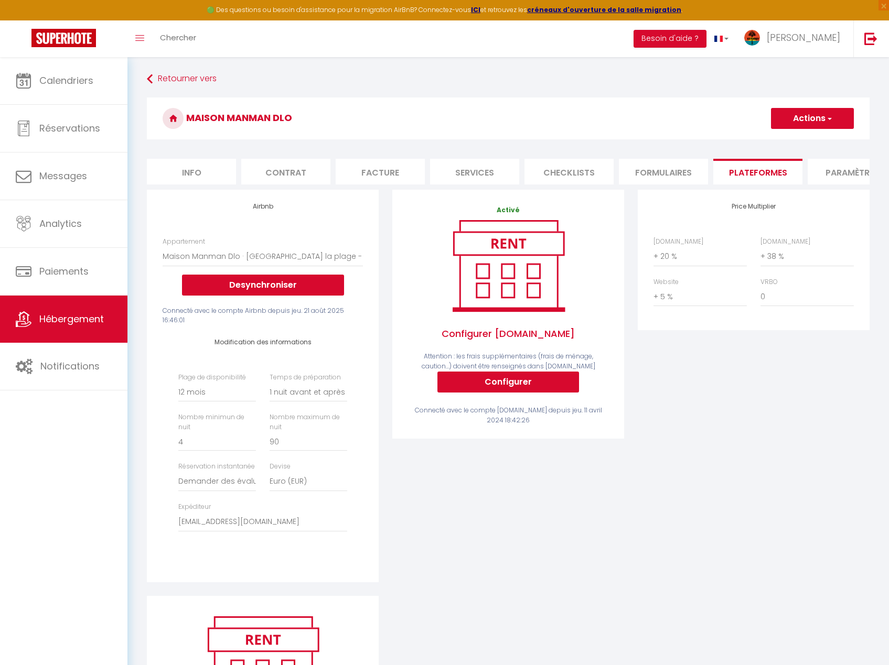
click at [843, 122] on button "Actions" at bounding box center [812, 118] width 83 height 21
click at [823, 140] on link "Enregistrer" at bounding box center [811, 142] width 83 height 14
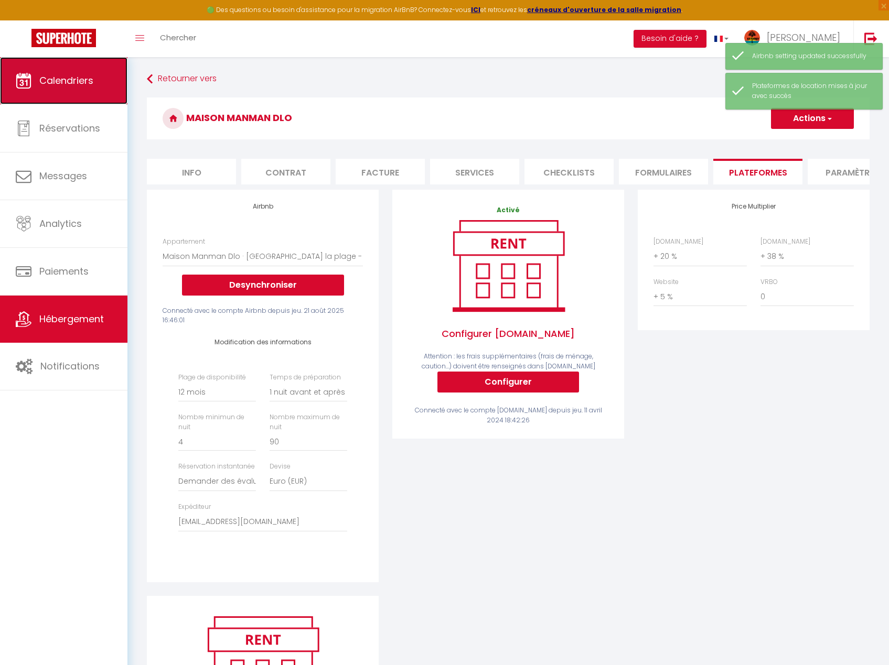
click at [62, 82] on span "Calendriers" at bounding box center [66, 80] width 54 height 13
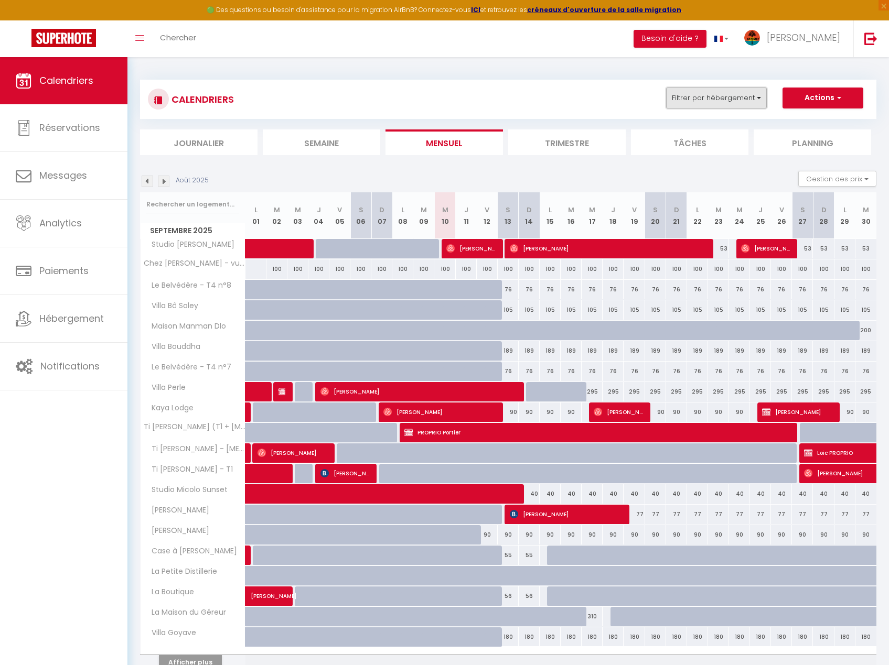
click at [714, 100] on button "Filtrer par hébergement" at bounding box center [716, 98] width 101 height 21
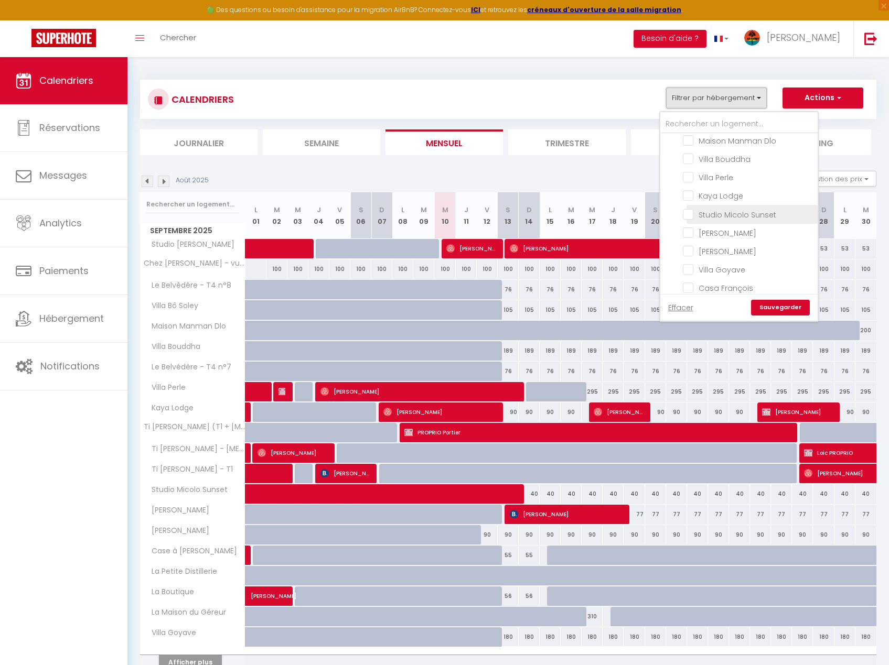
scroll to position [367, 0]
click at [753, 187] on input "Maison Manman Dlo" at bounding box center [748, 192] width 131 height 10
click at [788, 310] on link "Sauvegarder" at bounding box center [780, 308] width 59 height 16
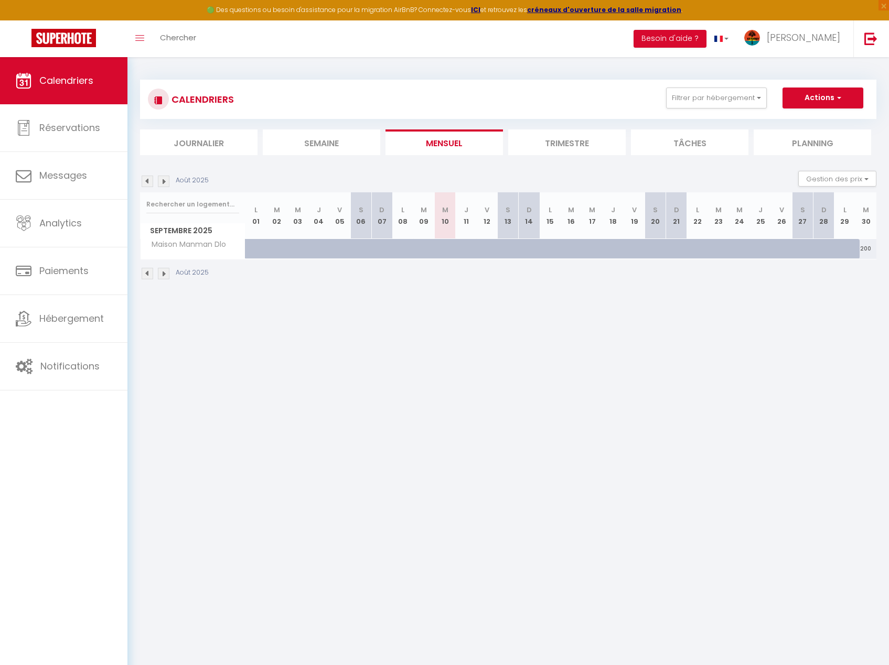
click at [564, 147] on li "Trimestre" at bounding box center [566, 142] width 117 height 26
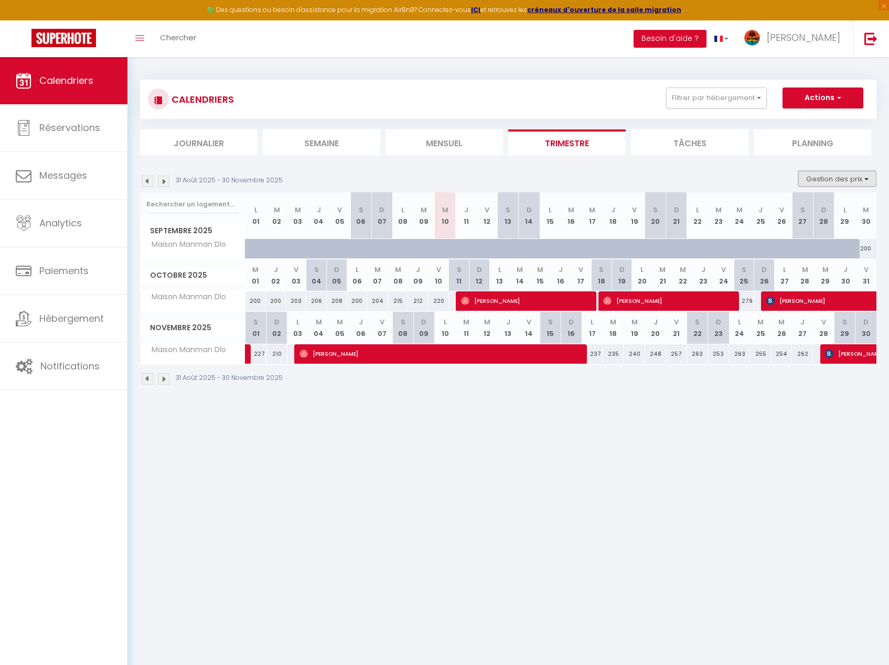
click at [830, 178] on button "Gestion des prix" at bounding box center [837, 179] width 78 height 16
click at [828, 212] on input "Nb Nuits minimum" at bounding box center [828, 211] width 94 height 10
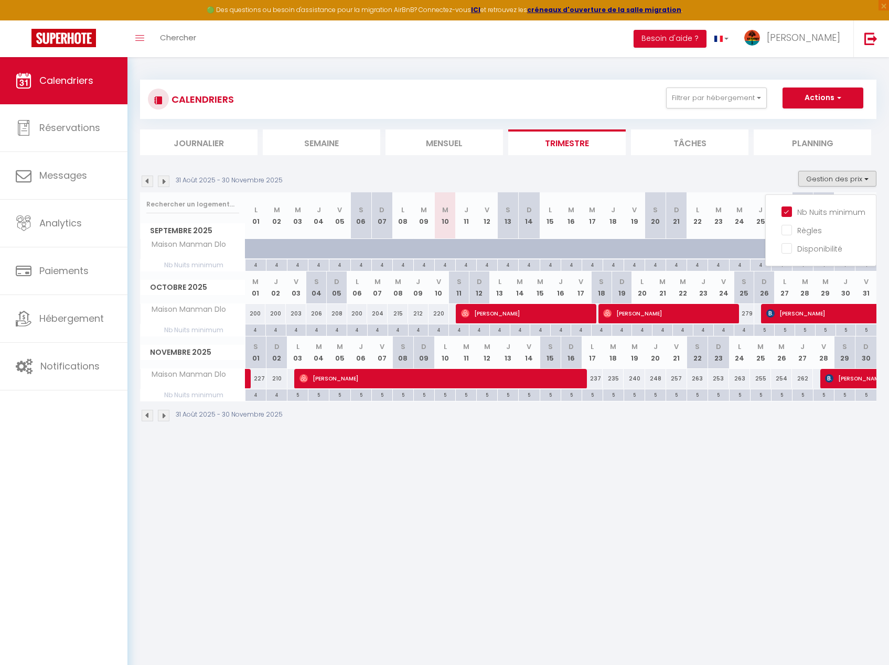
click at [165, 182] on img at bounding box center [164, 182] width 12 height 12
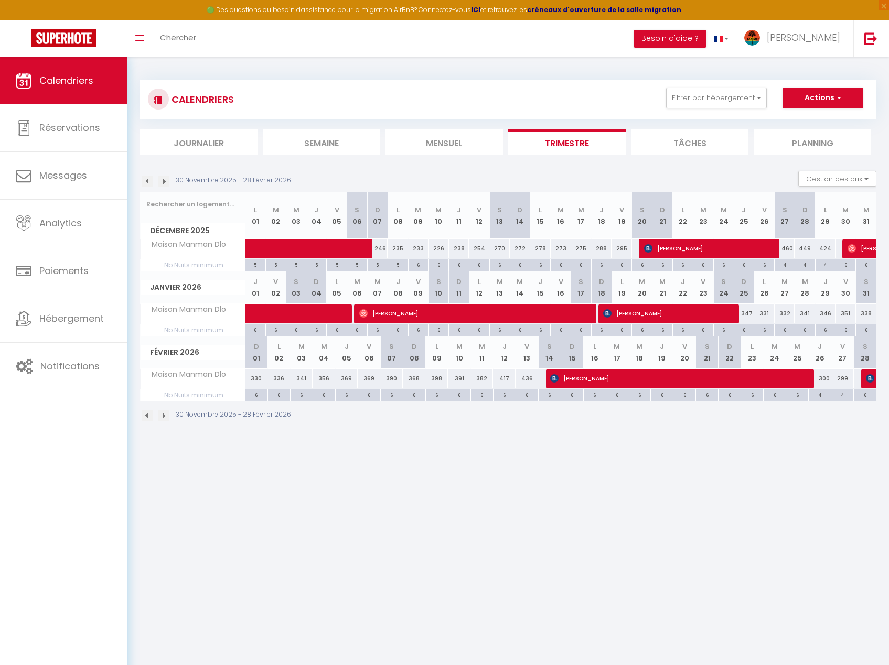
click at [165, 182] on img at bounding box center [164, 182] width 12 height 12
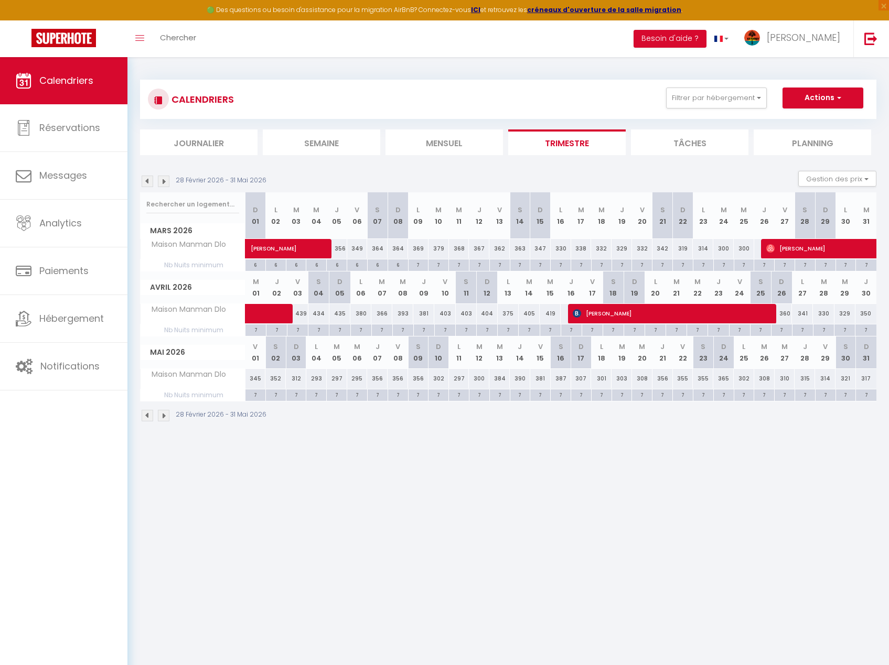
click at [149, 183] on img at bounding box center [148, 182] width 12 height 12
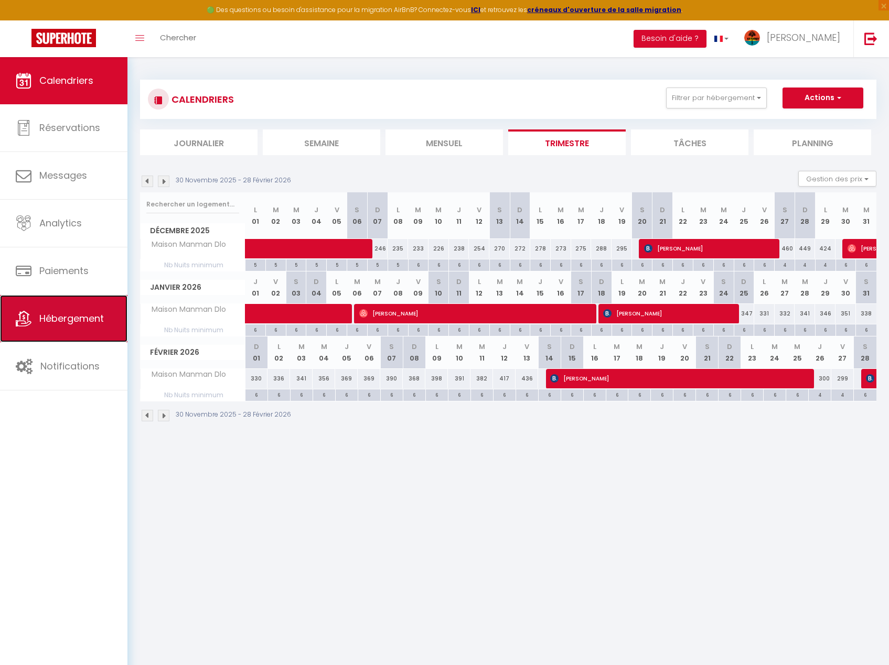
click at [103, 329] on link "Hébergement" at bounding box center [63, 318] width 127 height 47
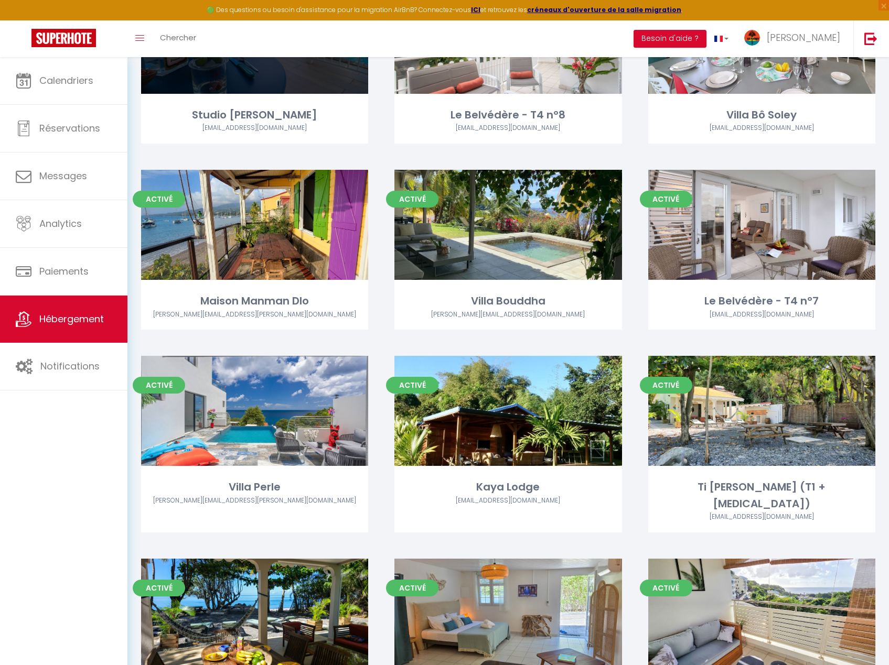
scroll to position [157, 0]
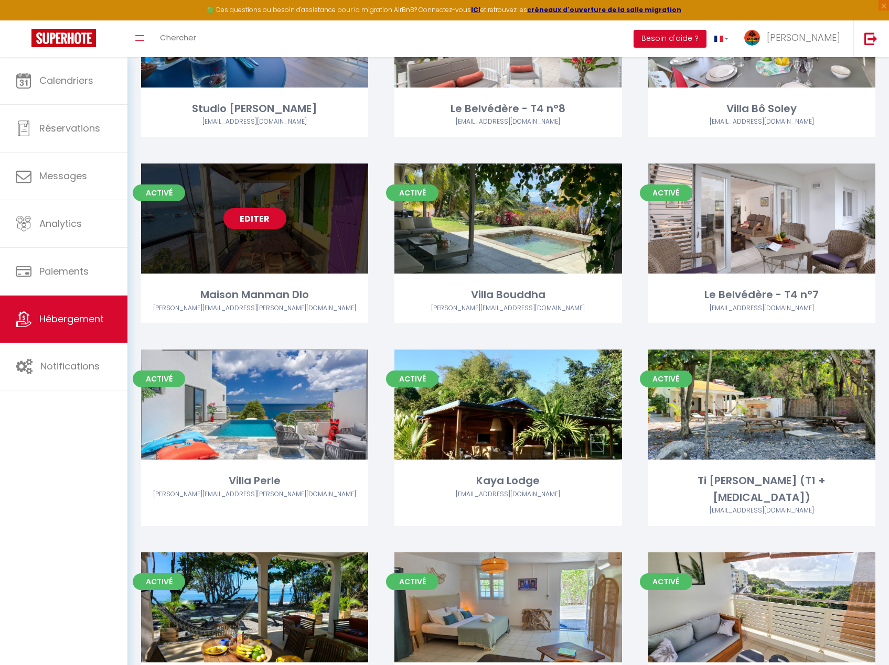
click at [256, 224] on link "Editer" at bounding box center [254, 218] width 63 height 21
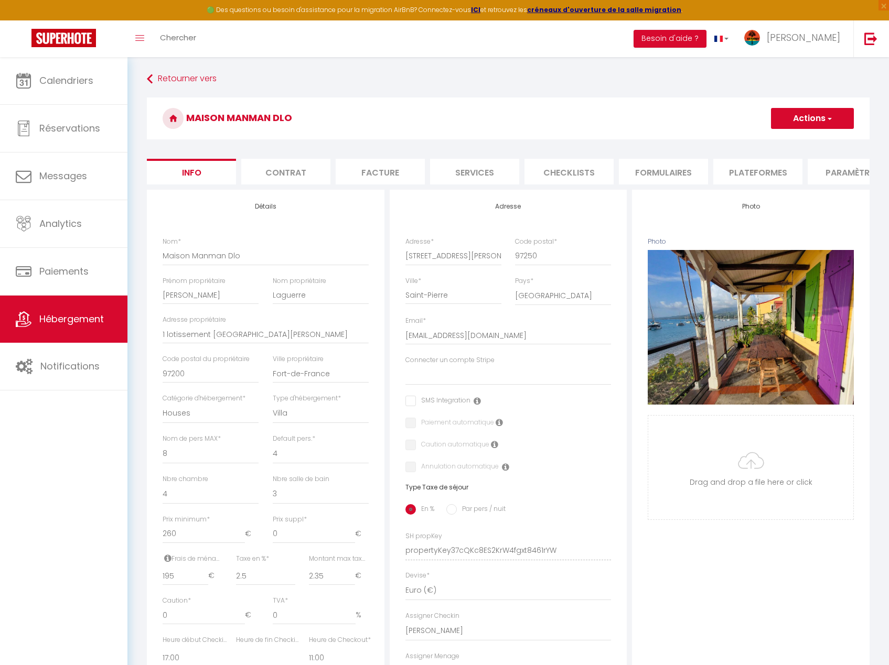
click at [729, 166] on li "Plateformes" at bounding box center [757, 172] width 89 height 26
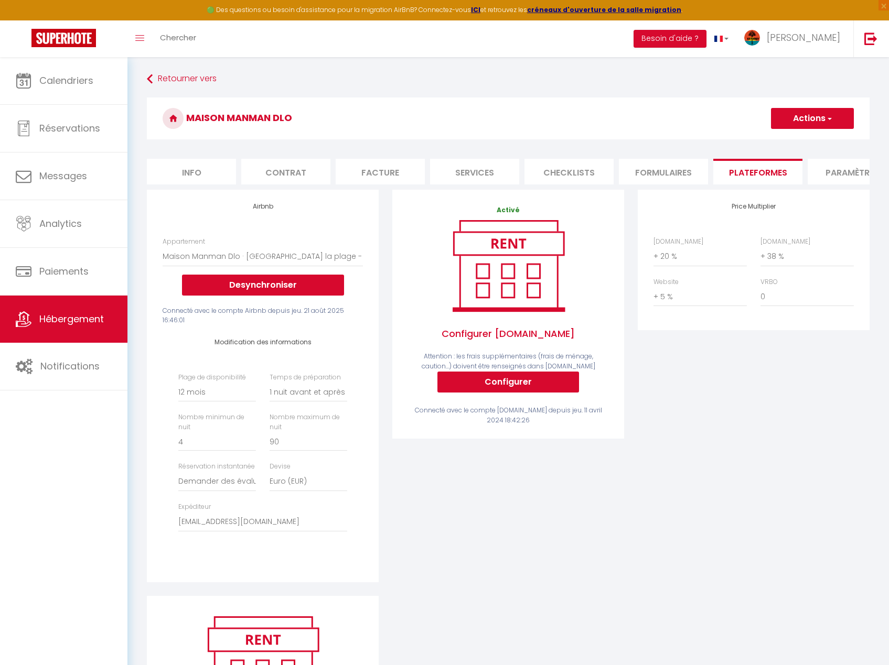
click at [813, 118] on button "Actions" at bounding box center [812, 118] width 83 height 21
click at [781, 137] on link "Enregistrer" at bounding box center [811, 142] width 83 height 14
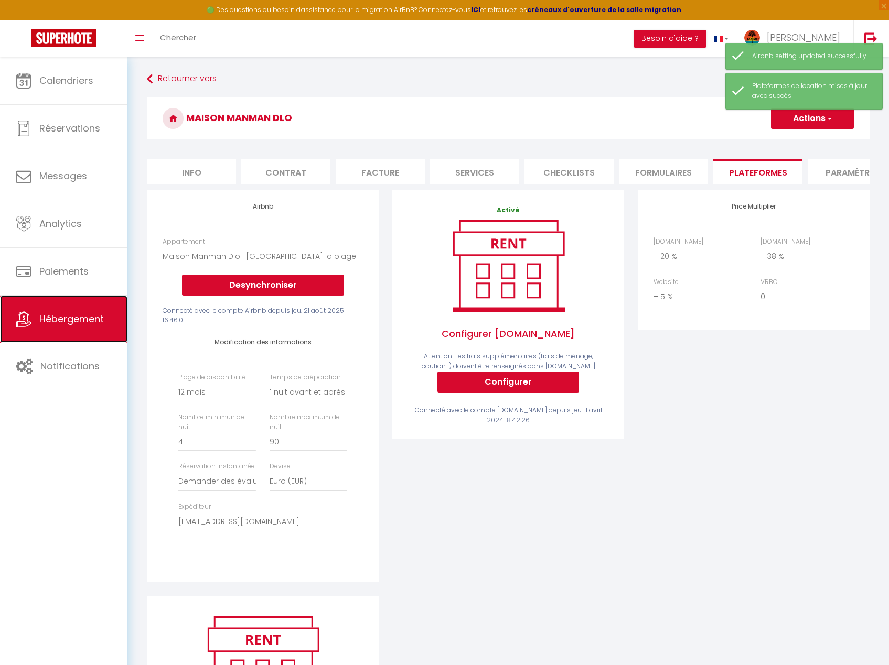
click at [80, 320] on span "Hébergement" at bounding box center [71, 318] width 64 height 13
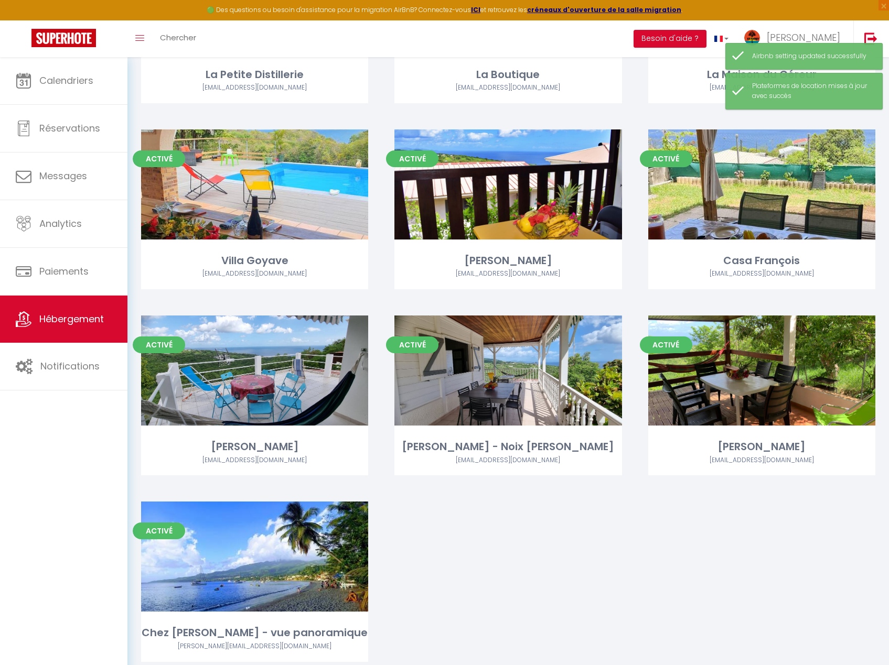
scroll to position [1153, 0]
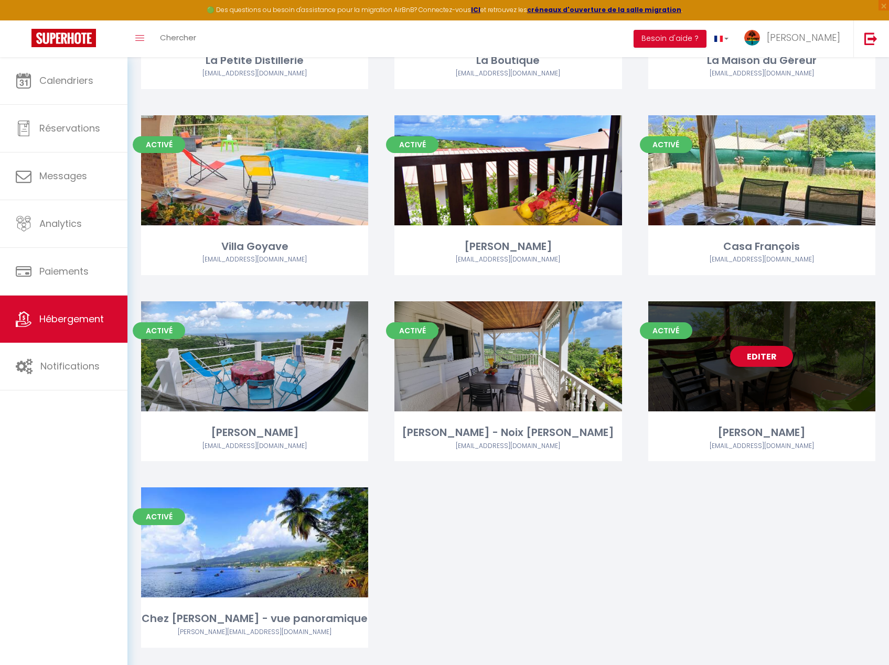
click at [769, 346] on link "Editer" at bounding box center [761, 356] width 63 height 21
click at [761, 346] on link "Editer" at bounding box center [761, 356] width 63 height 21
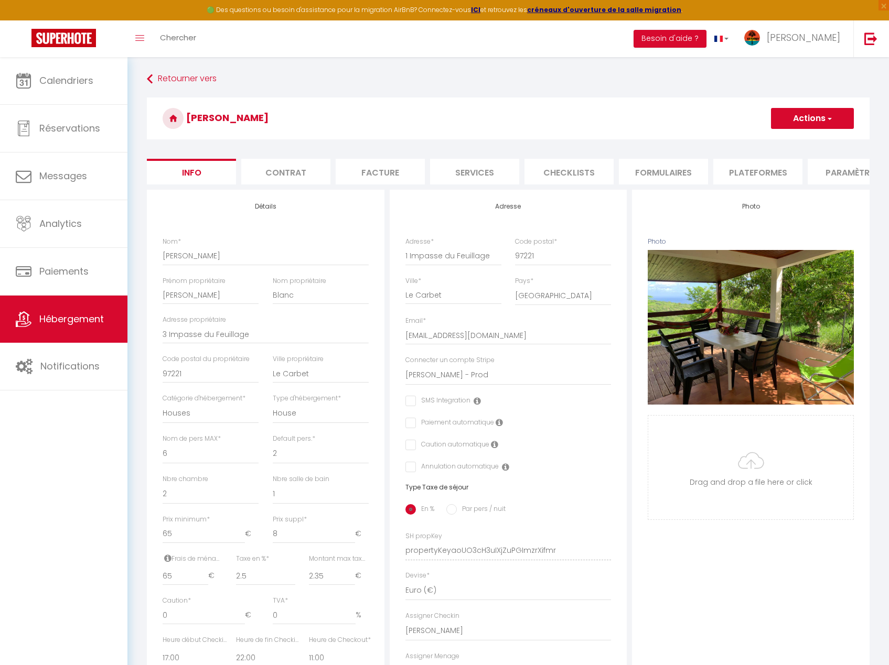
scroll to position [0, 221]
click at [601, 170] on li "Paramètres" at bounding box center [630, 172] width 89 height 26
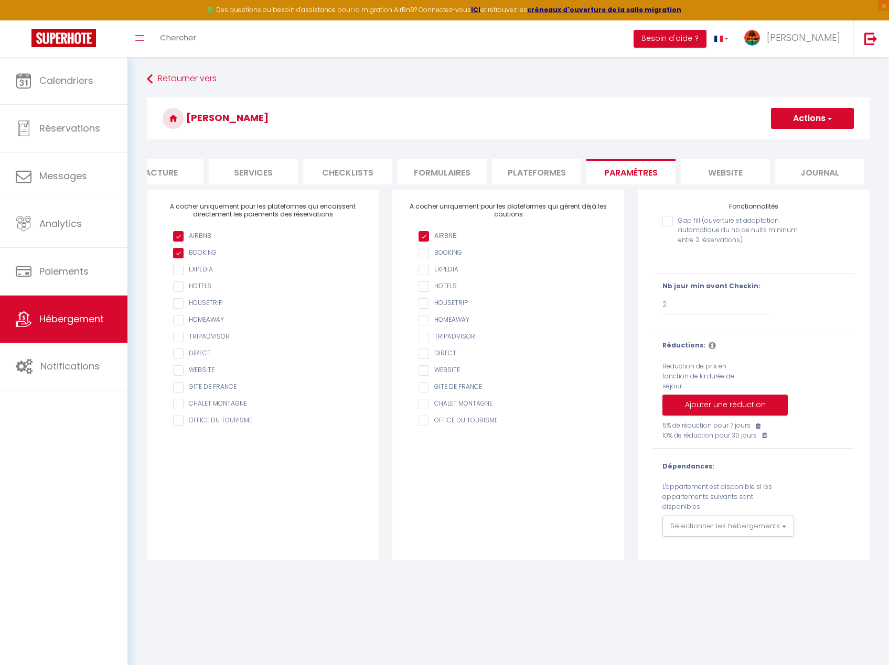
click at [544, 170] on li "Plateformes" at bounding box center [536, 172] width 89 height 26
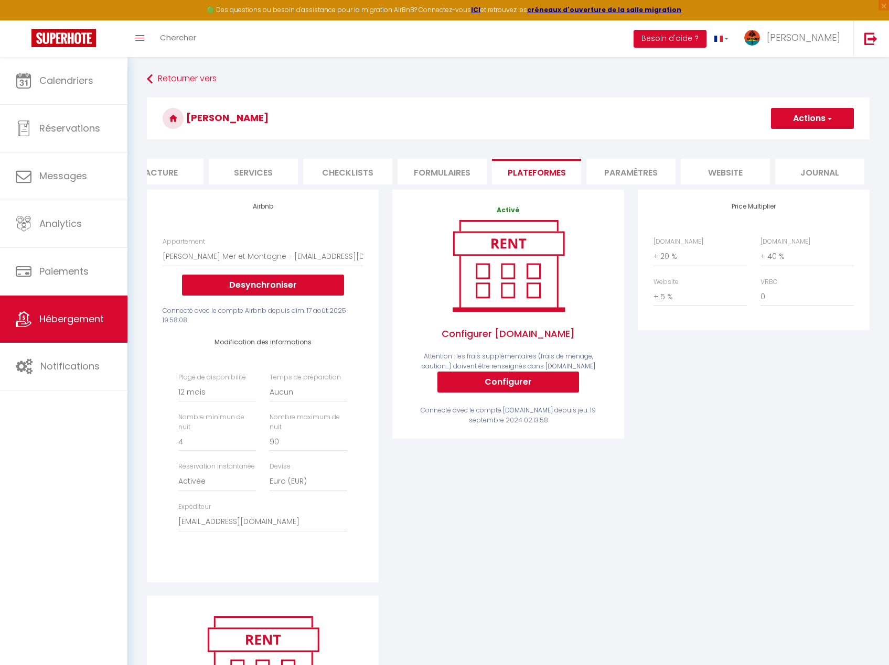
click at [643, 178] on li "Paramètres" at bounding box center [630, 172] width 89 height 26
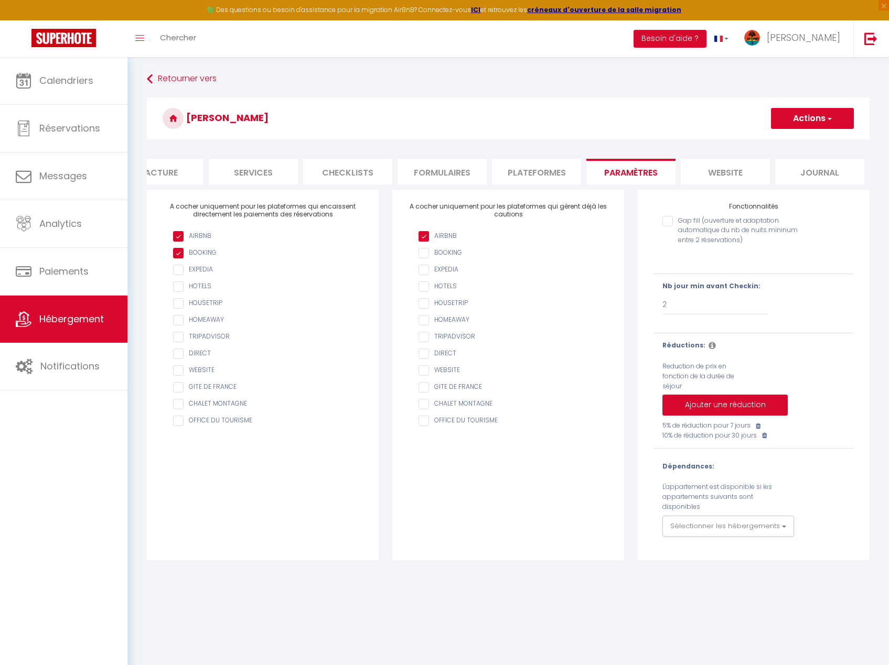
click at [535, 176] on li "Plateformes" at bounding box center [536, 172] width 89 height 26
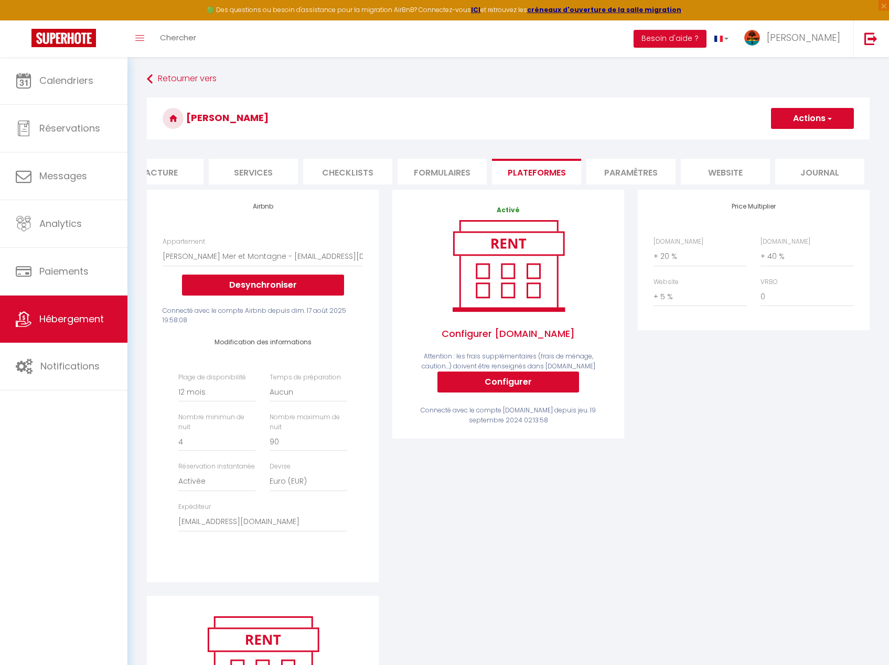
click at [805, 120] on button "Actions" at bounding box center [812, 118] width 83 height 21
click at [784, 143] on link "Enregistrer" at bounding box center [811, 142] width 83 height 14
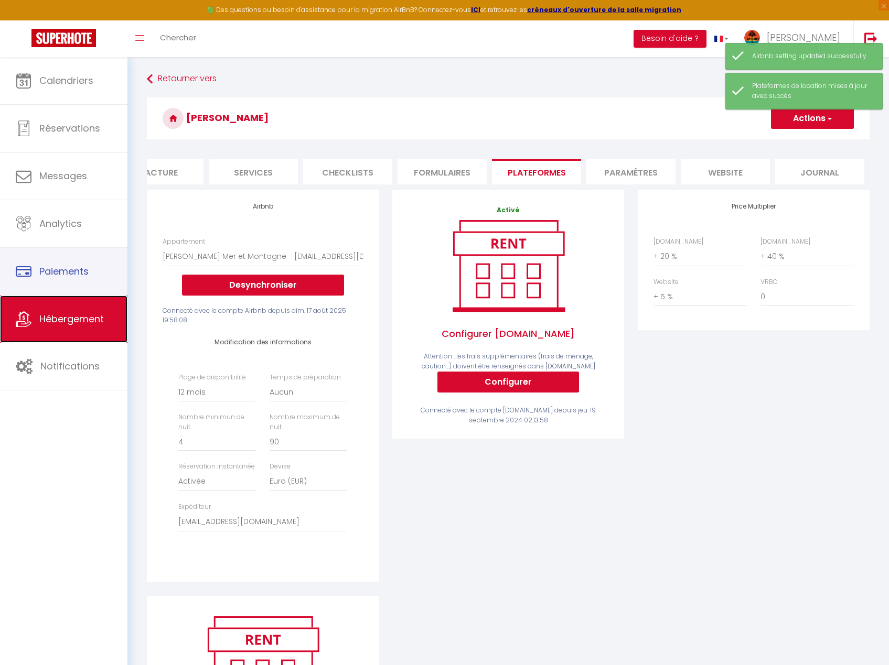
click at [64, 304] on link "Hébergement" at bounding box center [63, 319] width 127 height 47
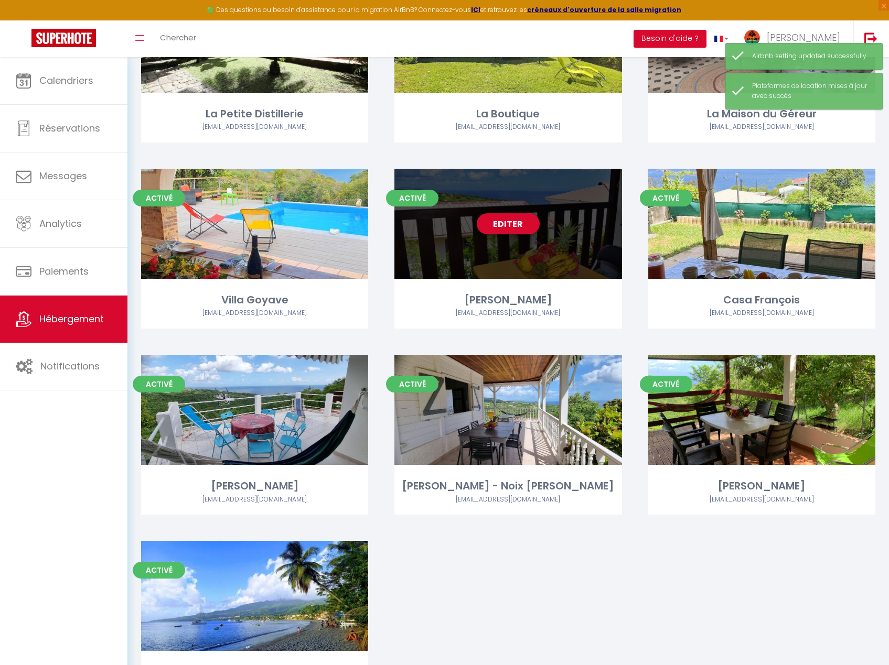
scroll to position [1101, 0]
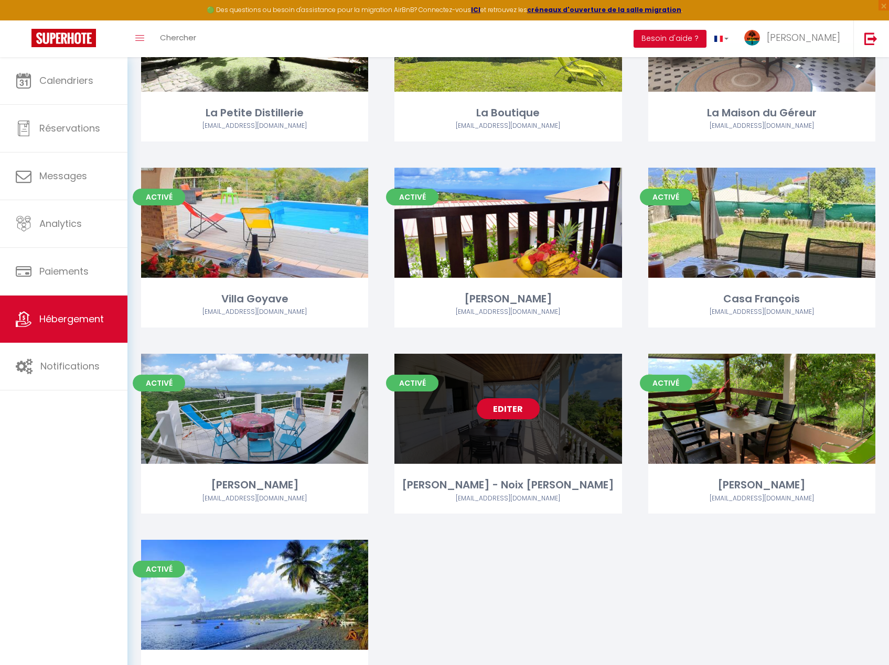
click at [522, 399] on link "Editer" at bounding box center [508, 408] width 63 height 21
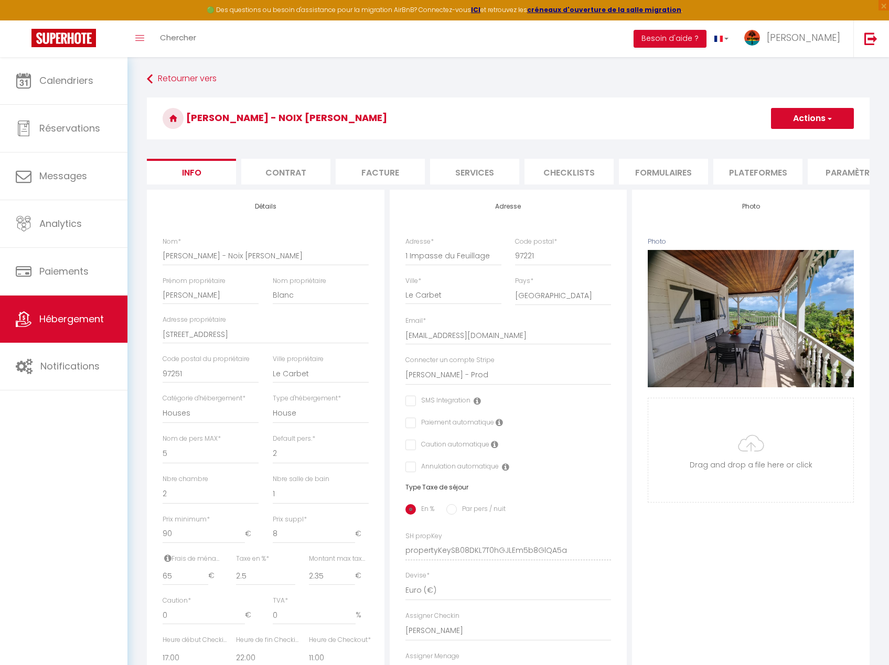
click at [694, 178] on li "Formulaires" at bounding box center [663, 172] width 89 height 26
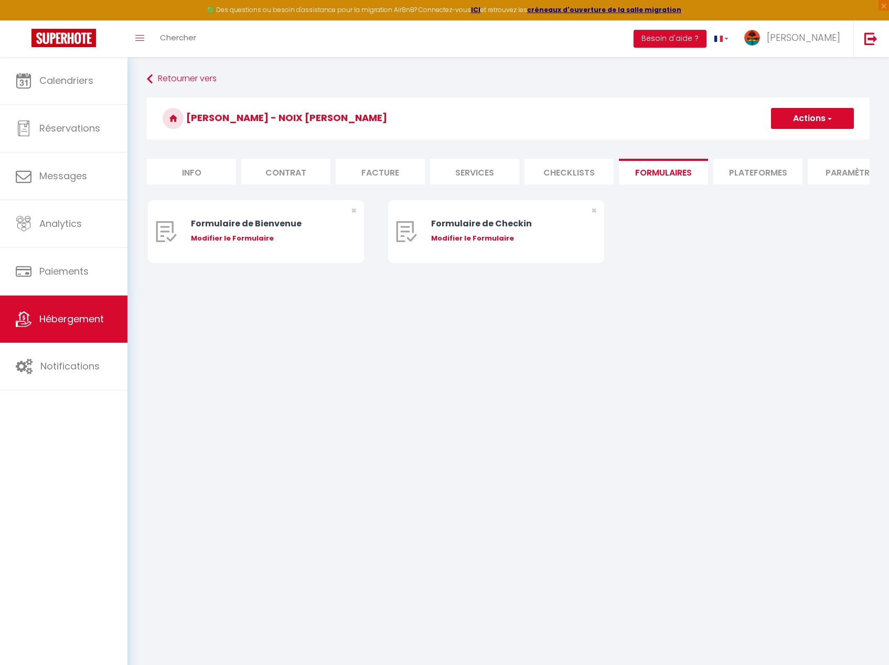
click at [740, 173] on li "Plateformes" at bounding box center [757, 172] width 89 height 26
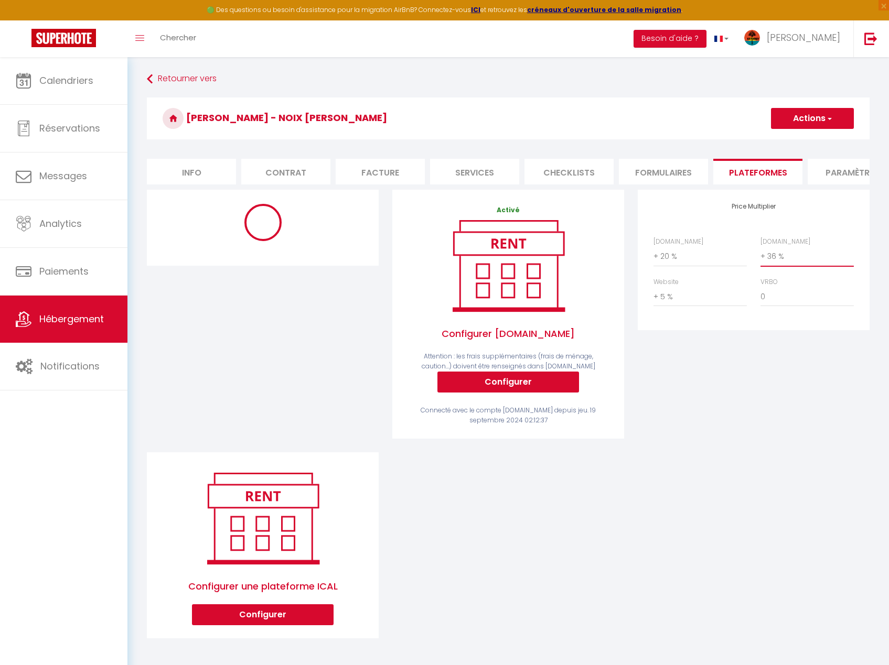
click at [784, 265] on select "0 + 1 % + 2 % + 3 % + 4 % + 5 % + 6 % + 7 % + 8 % + 9 %" at bounding box center [806, 256] width 93 height 20
click at [760, 254] on select "0 + 1 % + 2 % + 3 % + 4 % + 5 % + 6 % + 7 % + 8 % + 9 %" at bounding box center [806, 256] width 93 height 20
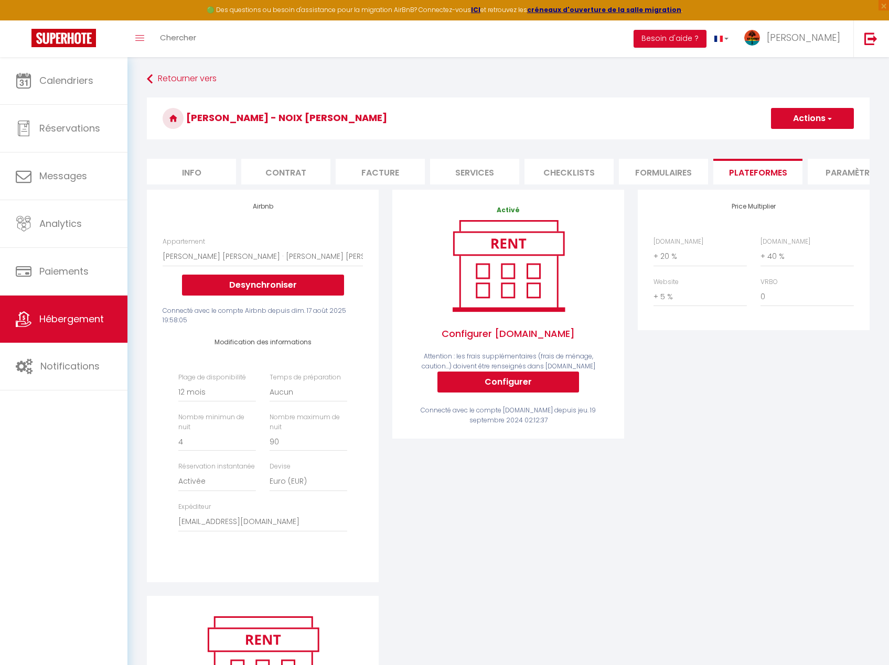
click at [804, 115] on button "Actions" at bounding box center [812, 118] width 83 height 21
click at [806, 132] on ul "Enregistrer" at bounding box center [812, 142] width 84 height 20
click at [807, 124] on button "Actions" at bounding box center [812, 118] width 83 height 21
click at [803, 137] on link "Enregistrer" at bounding box center [811, 142] width 83 height 14
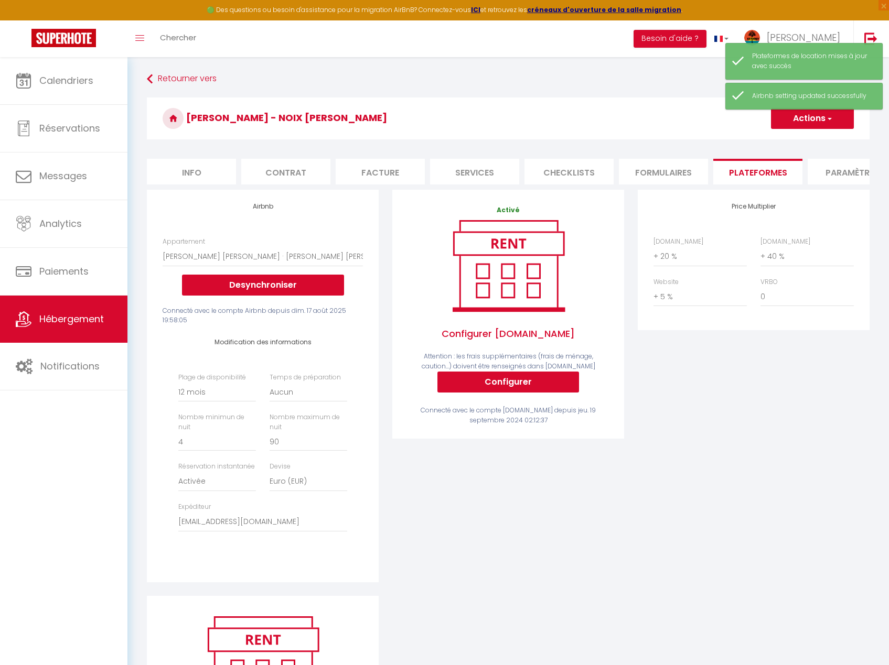
click at [680, 176] on li "Formulaires" at bounding box center [663, 172] width 89 height 26
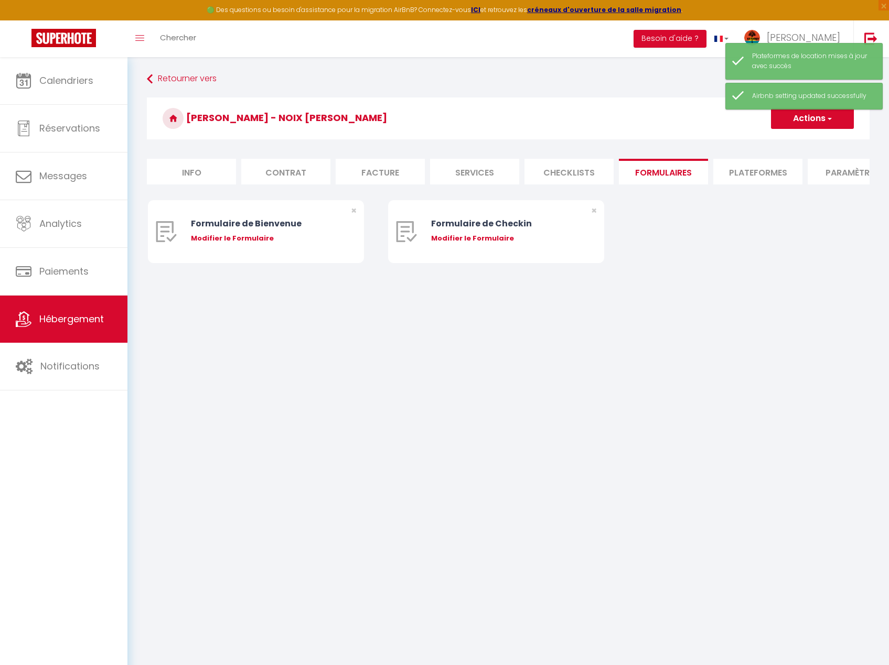
click at [753, 169] on li "Plateformes" at bounding box center [757, 172] width 89 height 26
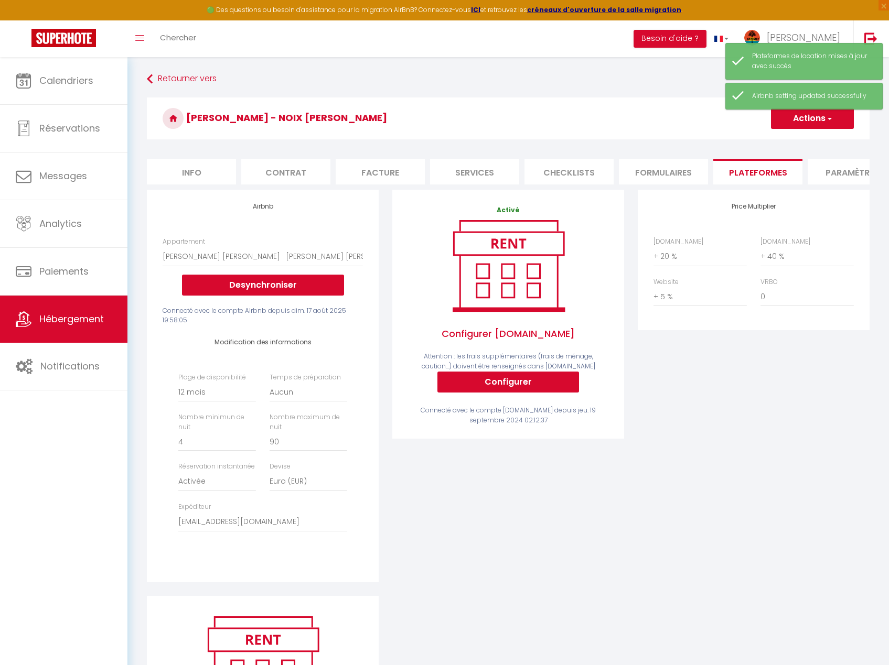
drag, startPoint x: 754, startPoint y: 169, endPoint x: 840, endPoint y: 167, distance: 86.5
click at [843, 168] on li "Paramètres" at bounding box center [851, 172] width 89 height 26
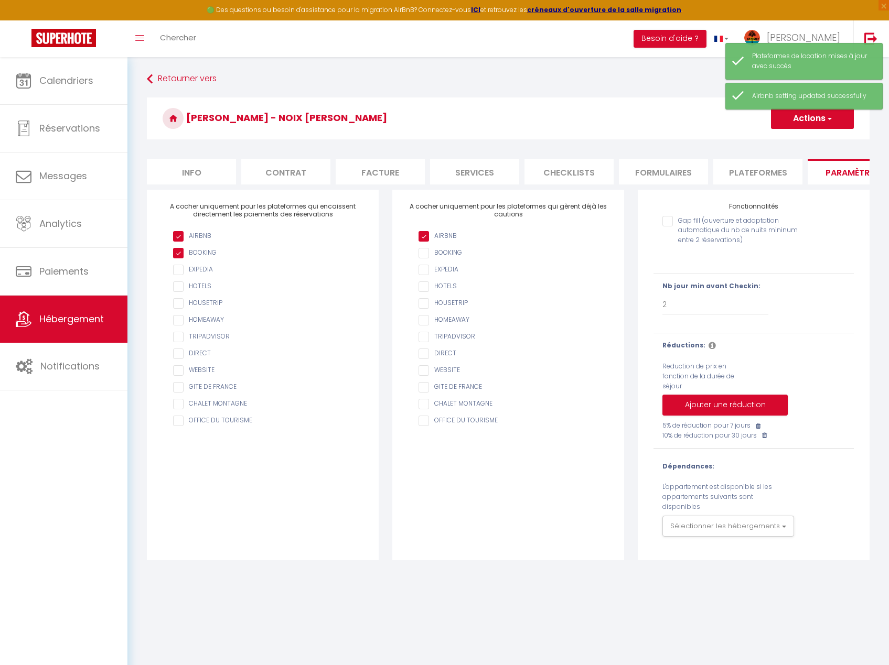
click at [774, 173] on li "Plateformes" at bounding box center [757, 172] width 89 height 26
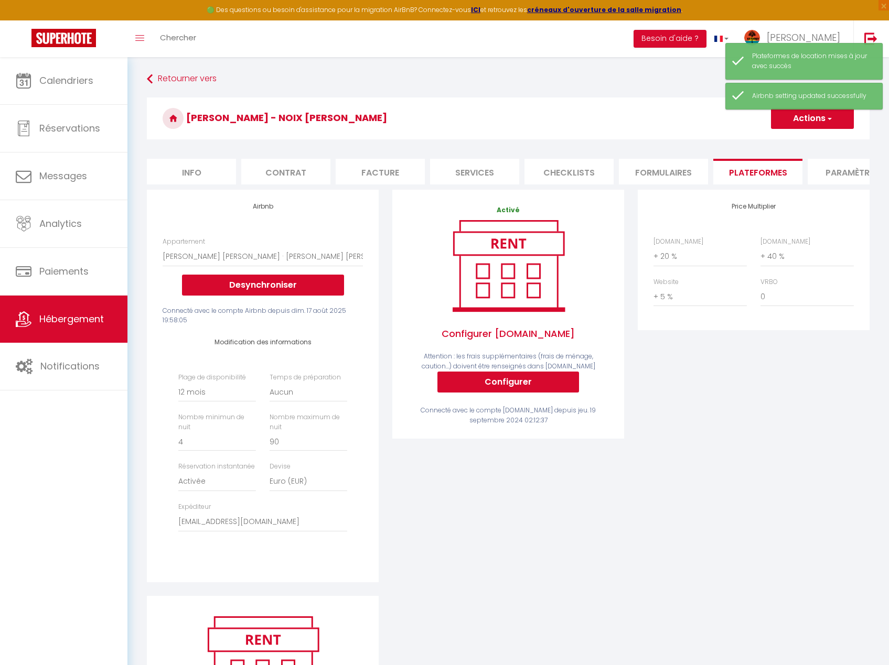
click at [825, 170] on li "Paramètres" at bounding box center [851, 172] width 89 height 26
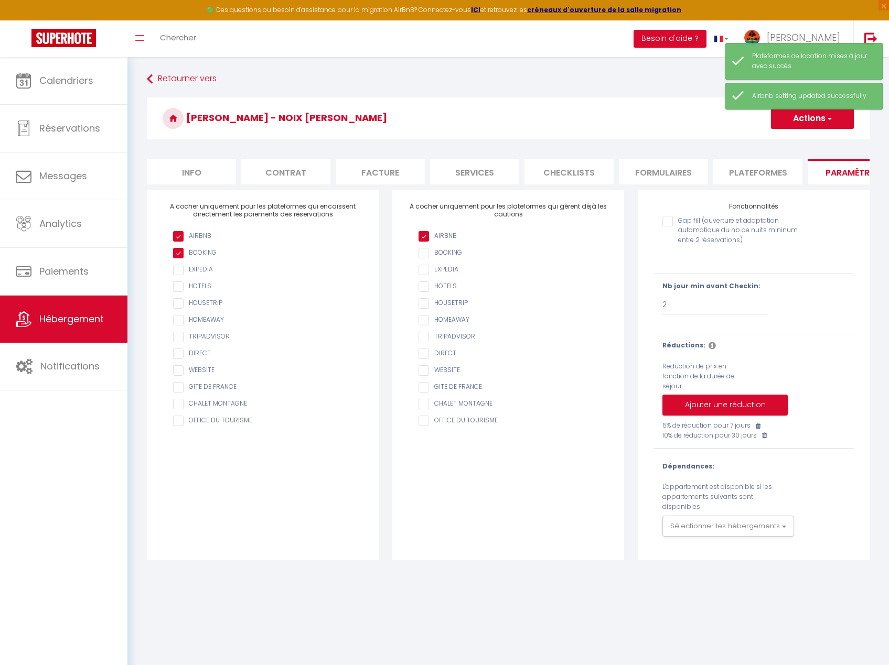
click at [775, 176] on li "Plateformes" at bounding box center [757, 172] width 89 height 26
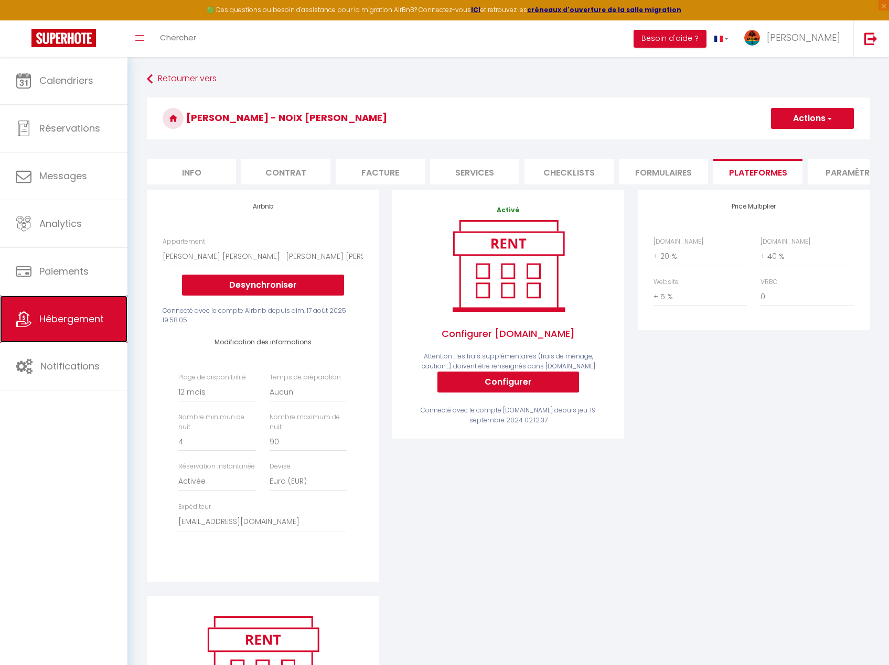
click at [49, 326] on link "Hébergement" at bounding box center [63, 319] width 127 height 47
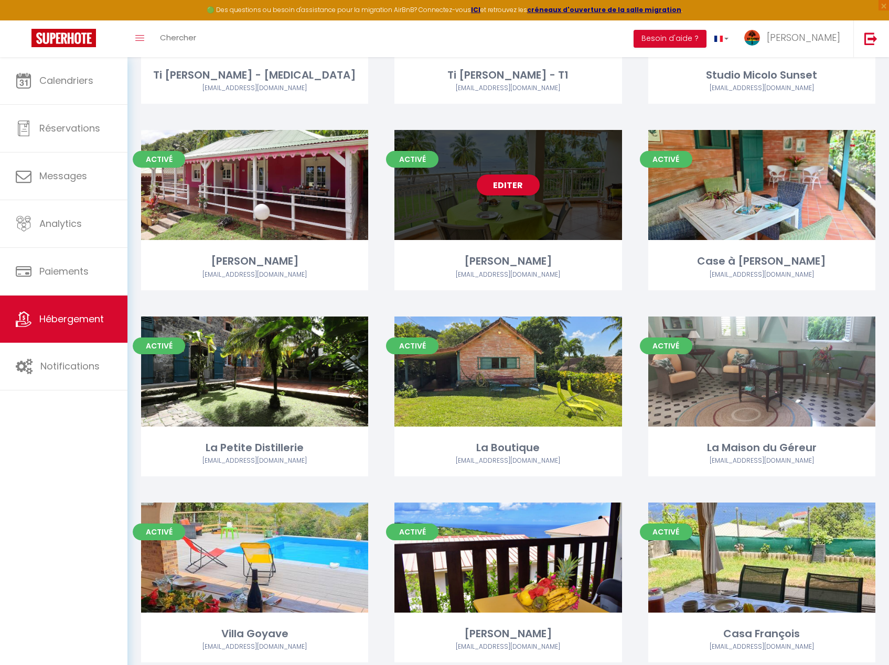
scroll to position [739, 0]
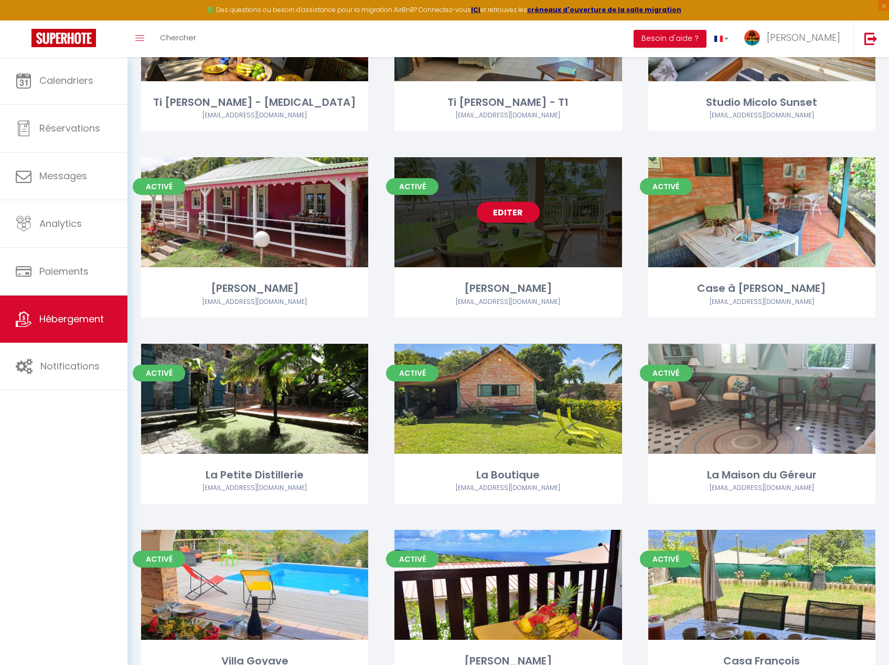
click at [517, 202] on link "Editer" at bounding box center [508, 212] width 63 height 21
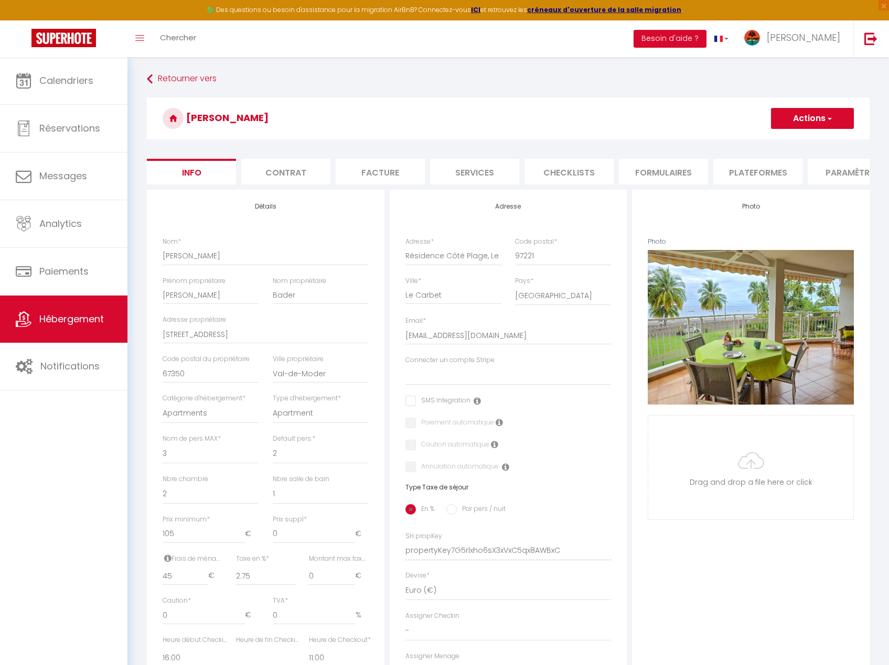
click at [754, 166] on li "Plateformes" at bounding box center [757, 172] width 89 height 26
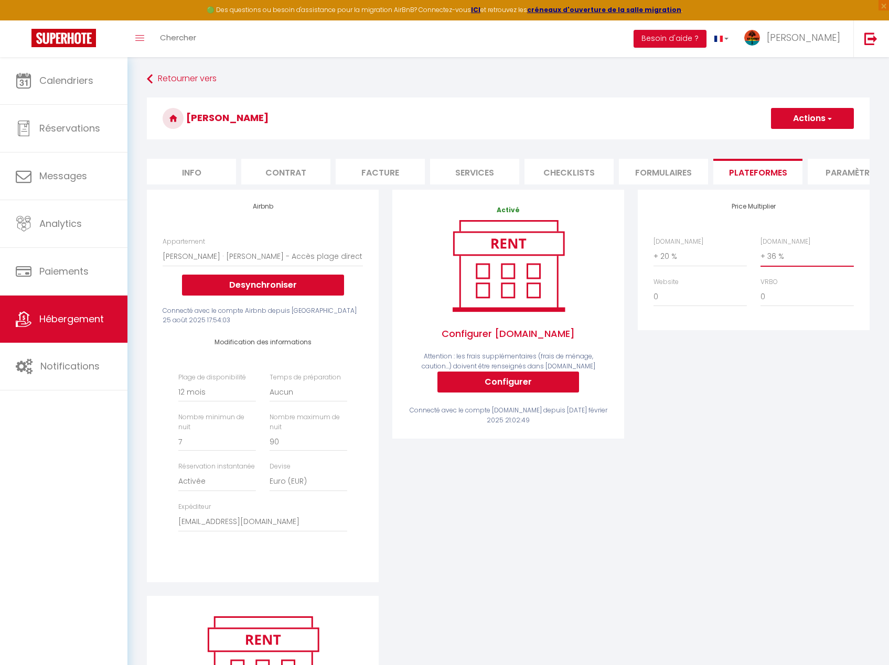
click at [798, 266] on select "0 + 1 % + 2 % + 3 % + 4 % + 5 % + 6 % + 7 % + 8 % + 9 %" at bounding box center [806, 256] width 93 height 20
click at [760, 254] on select "0 + 1 % + 2 % + 3 % + 4 % + 5 % + 6 % + 7 % + 8 % + 9 %" at bounding box center [806, 256] width 93 height 20
click at [700, 299] on select "0 + 1 % + 2 % + 3 % + 4 % + 5 % + 6 % + 7 % + 8 % + 9 %" at bounding box center [699, 297] width 93 height 20
click at [653, 295] on select "0 + 1 % + 2 % + 3 % + 4 % + 5 % + 6 % + 7 % + 8 % + 9 %" at bounding box center [699, 297] width 93 height 20
click at [803, 123] on button "Actions" at bounding box center [812, 118] width 83 height 21
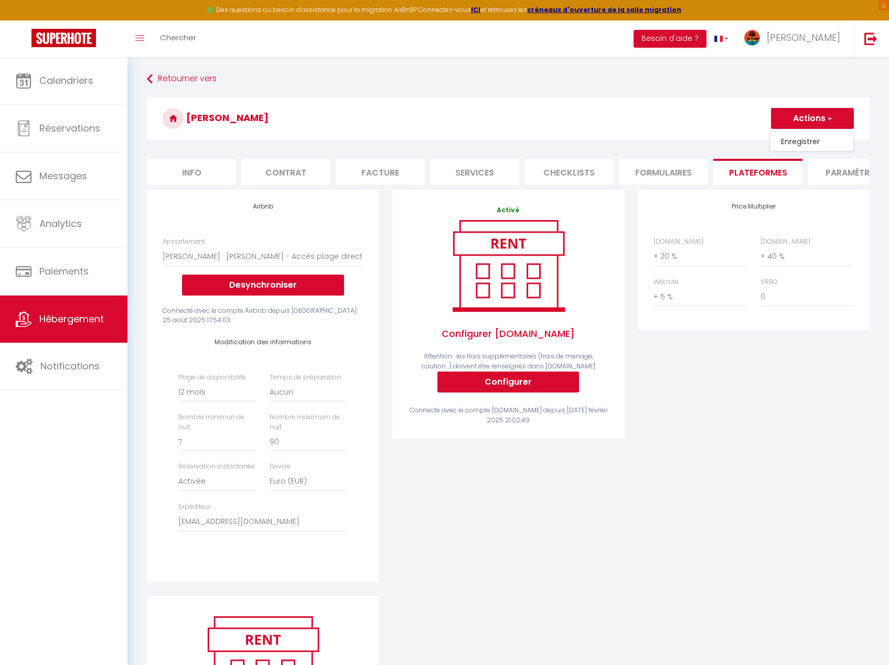
click at [806, 136] on link "Enregistrer" at bounding box center [811, 142] width 83 height 14
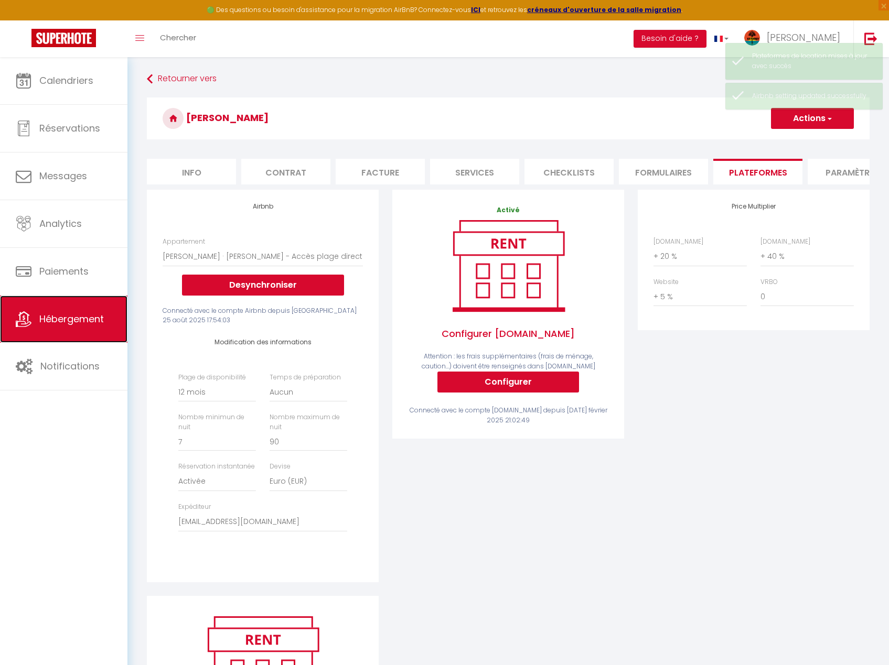
click at [86, 312] on link "Hébergement" at bounding box center [63, 319] width 127 height 47
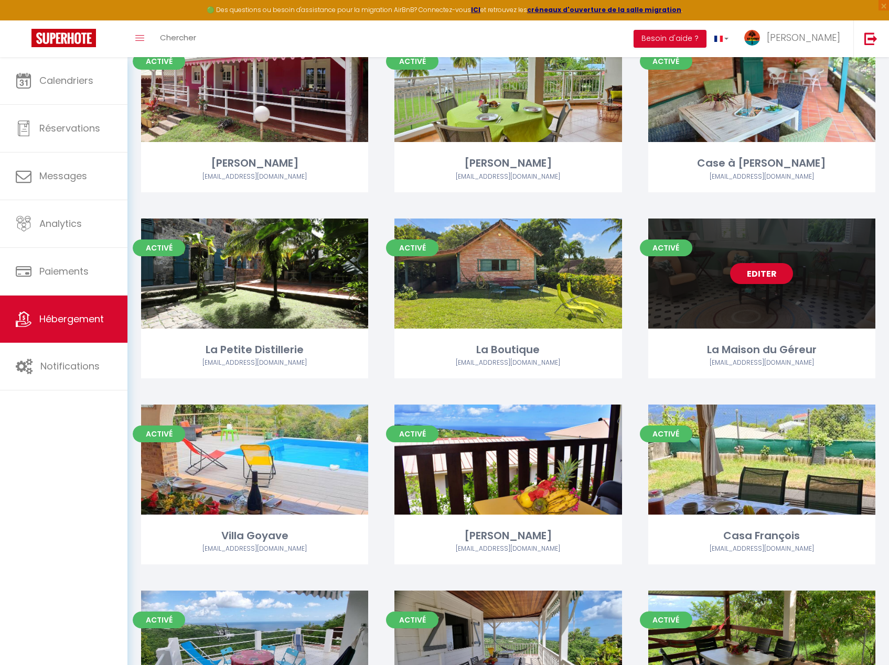
scroll to position [891, 0]
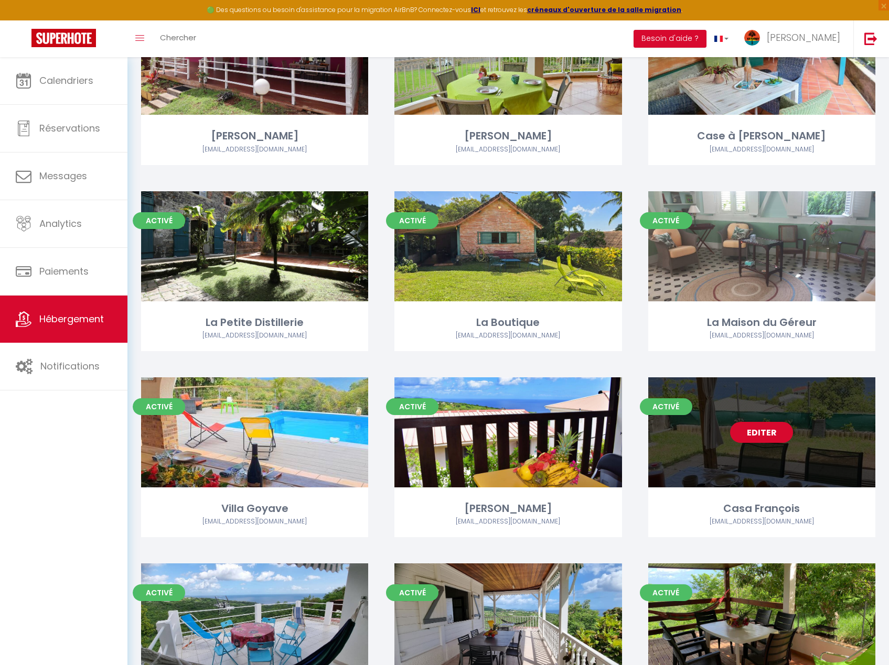
click at [767, 422] on link "Editer" at bounding box center [761, 432] width 63 height 21
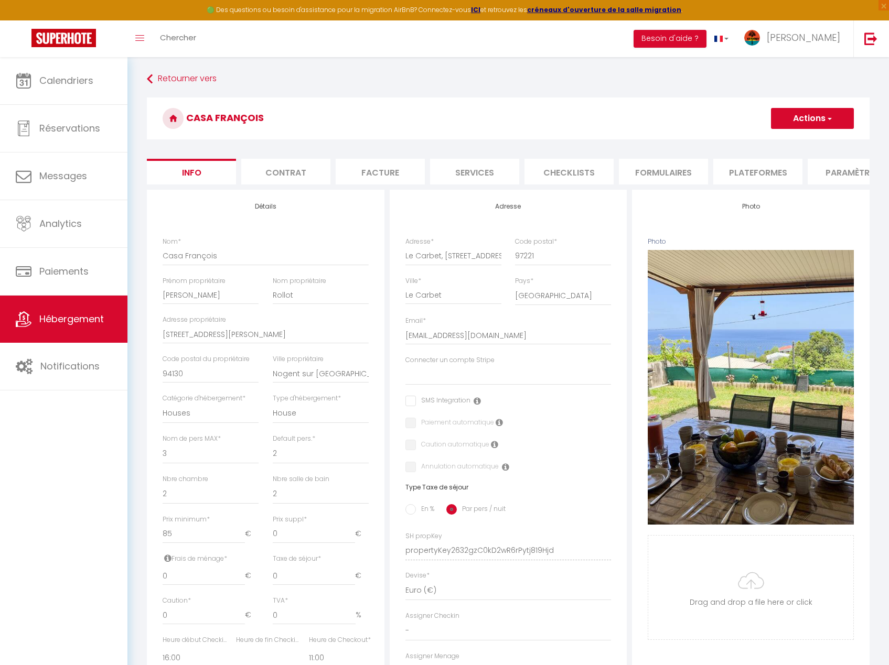
click at [739, 176] on li "Plateformes" at bounding box center [757, 172] width 89 height 26
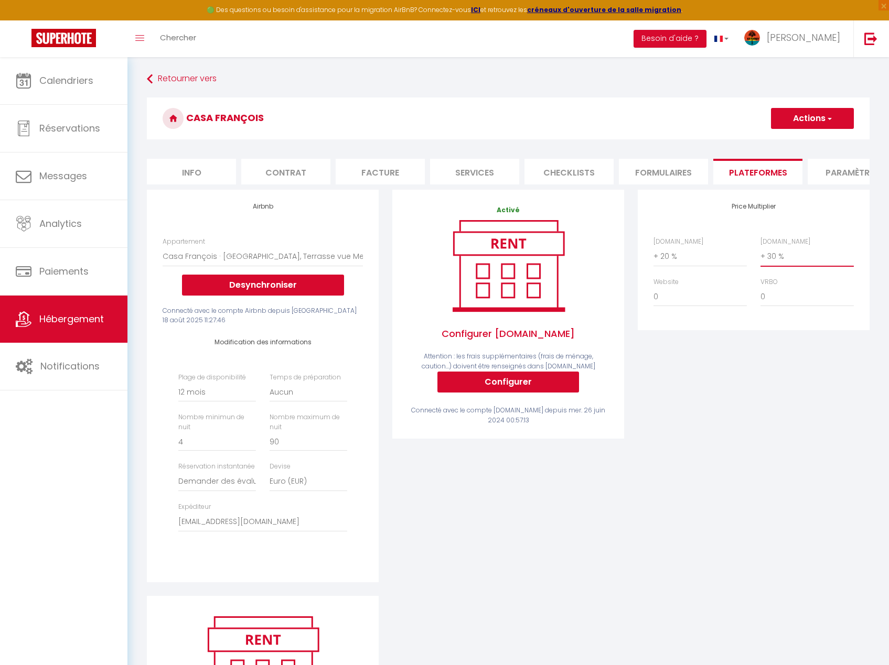
click at [800, 263] on select "0 + 1 % + 2 % + 3 % + 4 % + 5 % + 6 % + 7 % + 8 % + 9 %" at bounding box center [806, 256] width 93 height 20
click at [760, 254] on select "0 + 1 % + 2 % + 3 % + 4 % + 5 % + 6 % + 7 % + 8 % + 9 %" at bounding box center [806, 256] width 93 height 20
click at [819, 113] on button "Actions" at bounding box center [812, 118] width 83 height 21
click at [817, 138] on link "Enregistrer" at bounding box center [811, 142] width 83 height 14
